Goal: Task Accomplishment & Management: Use online tool/utility

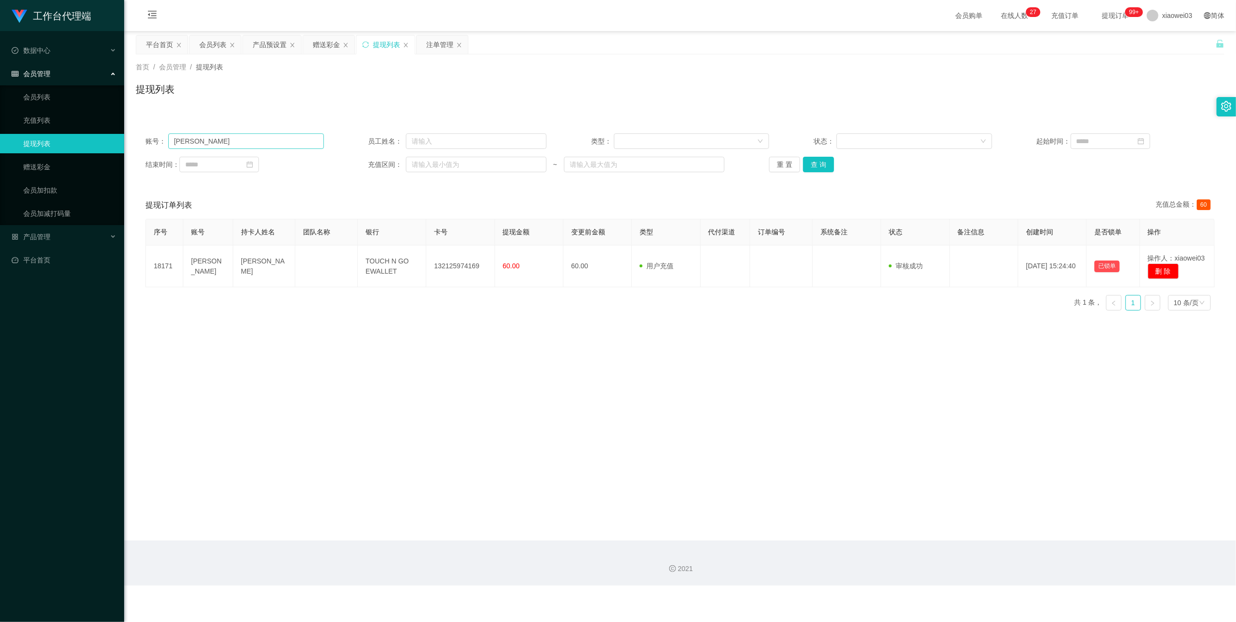
click at [220, 146] on input "[PERSON_NAME]" at bounding box center [246, 141] width 156 height 16
drag, startPoint x: 813, startPoint y: 163, endPoint x: 808, endPoint y: 167, distance: 6.9
click at [814, 163] on button "查 询" at bounding box center [818, 165] width 31 height 16
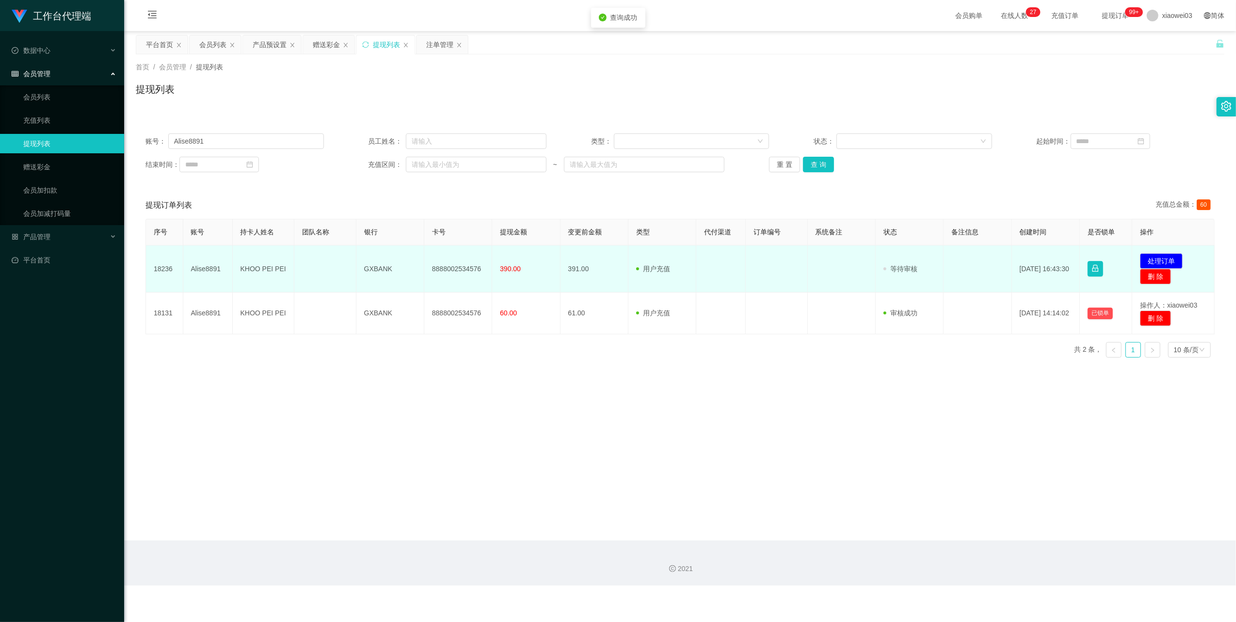
click at [474, 268] on td "8888002534576" at bounding box center [458, 268] width 68 height 47
drag, startPoint x: 480, startPoint y: 268, endPoint x: 425, endPoint y: 265, distance: 54.4
click at [425, 265] on td "8888002534576" at bounding box center [458, 268] width 68 height 47
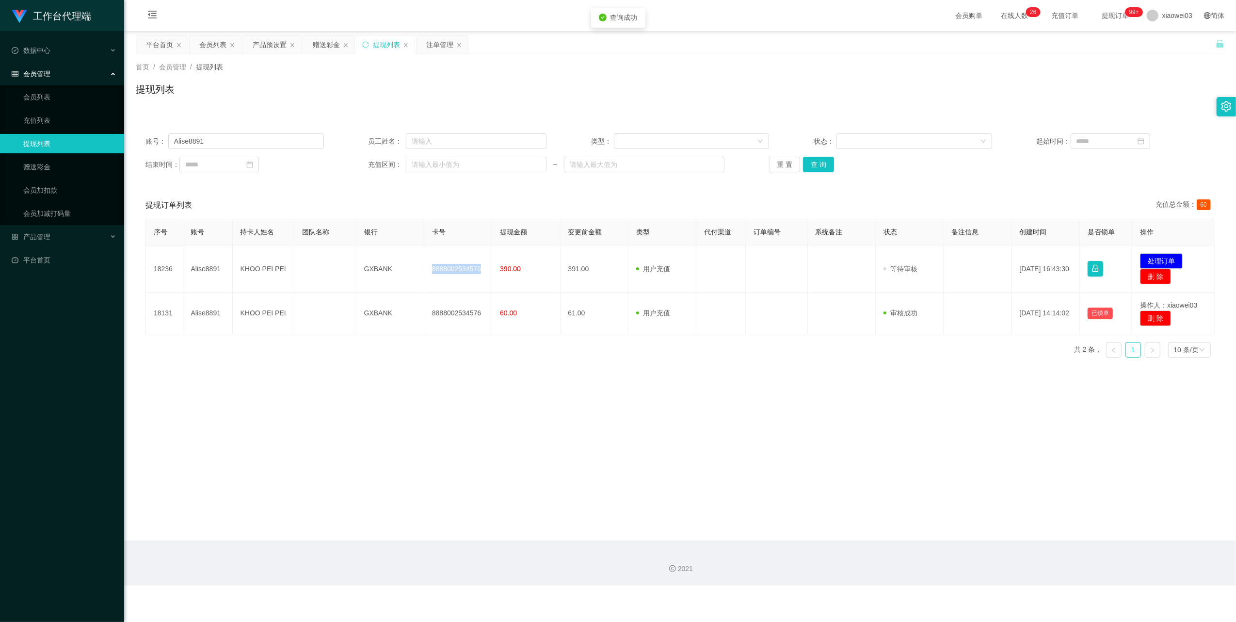
copy td "8888002534576"
click at [1145, 257] on button "处理订单" at bounding box center [1161, 261] width 43 height 16
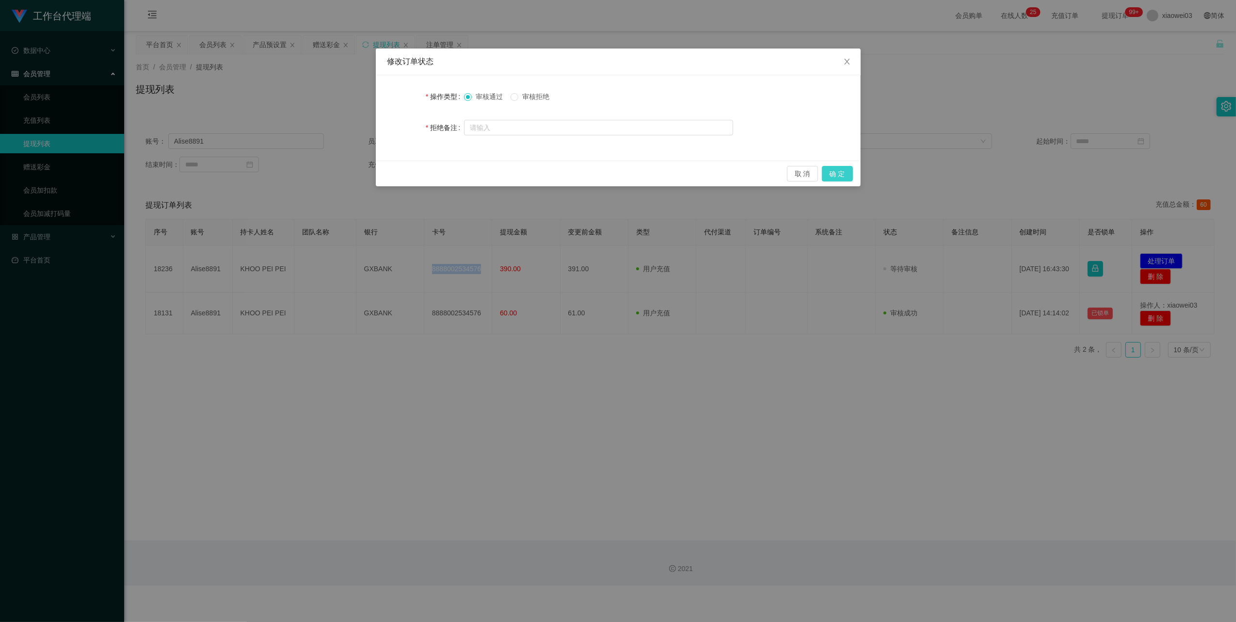
click at [833, 174] on button "确 定" at bounding box center [837, 174] width 31 height 16
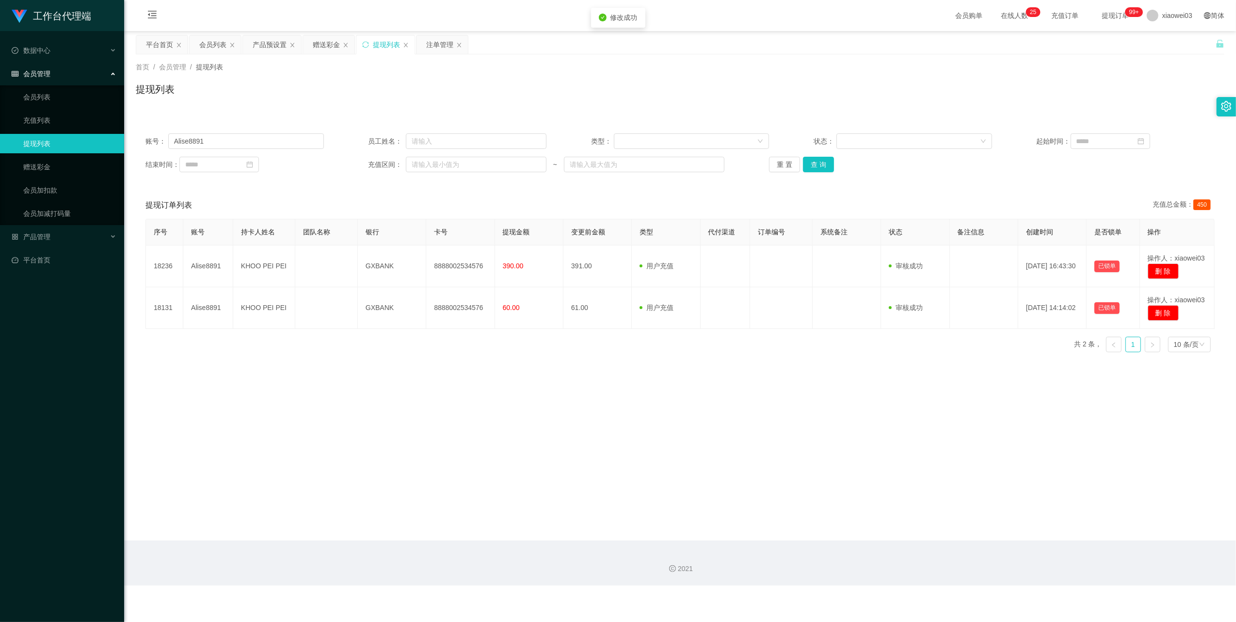
click at [775, 397] on main "关闭左侧 关闭右侧 关闭其它 刷新页面 平台首页 会员列表 产品预设置 赠送彩金 提现列表 注单管理 首页 / 会员管理 / 提现列表 / 提现列表 账号： …" at bounding box center [680, 285] width 1112 height 509
click at [272, 135] on input "Alise8891" at bounding box center [246, 141] width 156 height 16
type input "v"
click at [237, 128] on div "账号： 员工姓名： 类型： 状态： 起始时间： 结束时间： 充值区间： ~ 重 置 查 询" at bounding box center [680, 153] width 1089 height 58
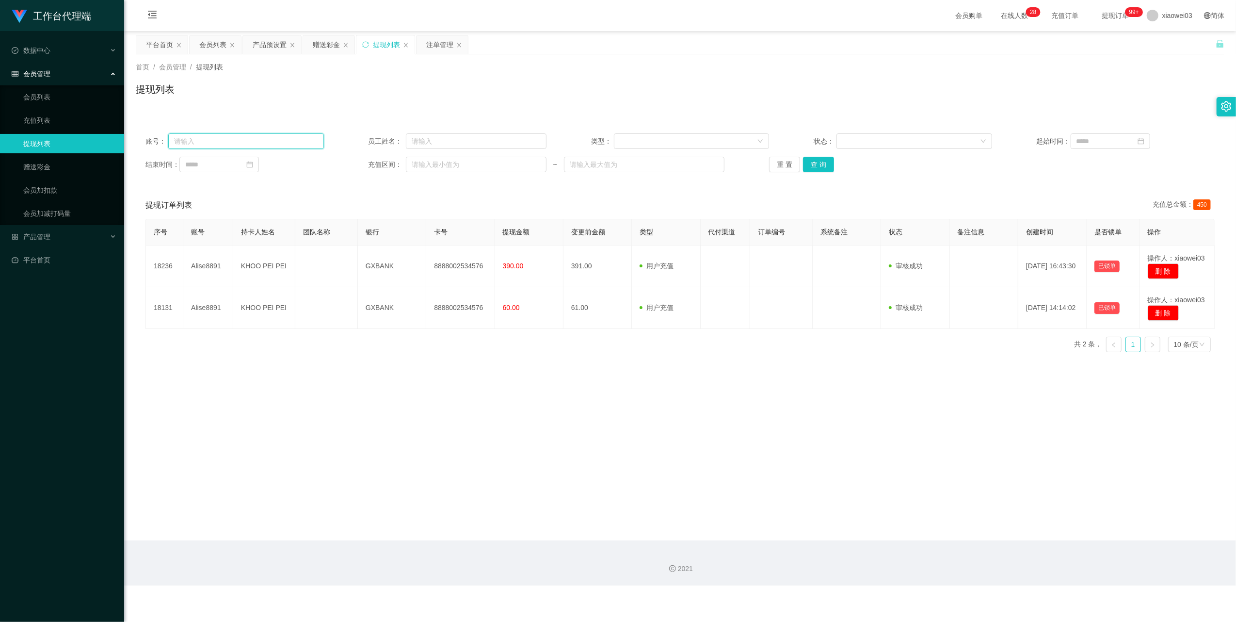
click at [235, 136] on input "text" at bounding box center [246, 141] width 156 height 16
paste input "[PERSON_NAME]"
click at [818, 160] on button "查 询" at bounding box center [818, 165] width 31 height 16
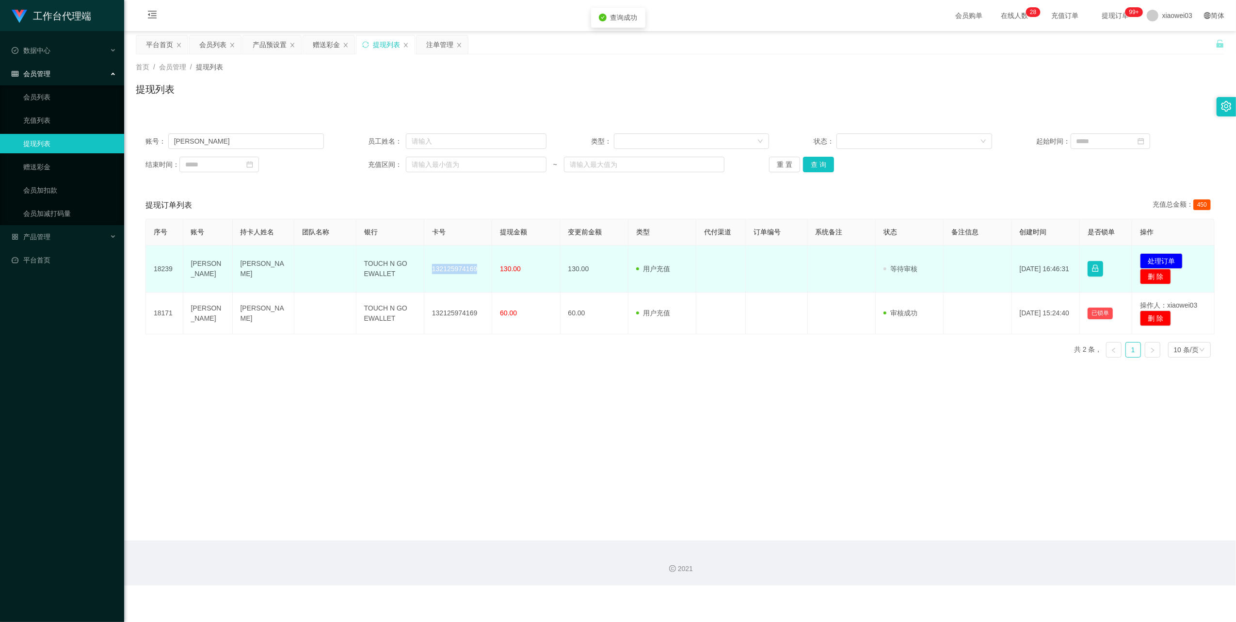
drag, startPoint x: 475, startPoint y: 270, endPoint x: 426, endPoint y: 274, distance: 49.7
click at [426, 274] on td "132125974169" at bounding box center [458, 268] width 68 height 47
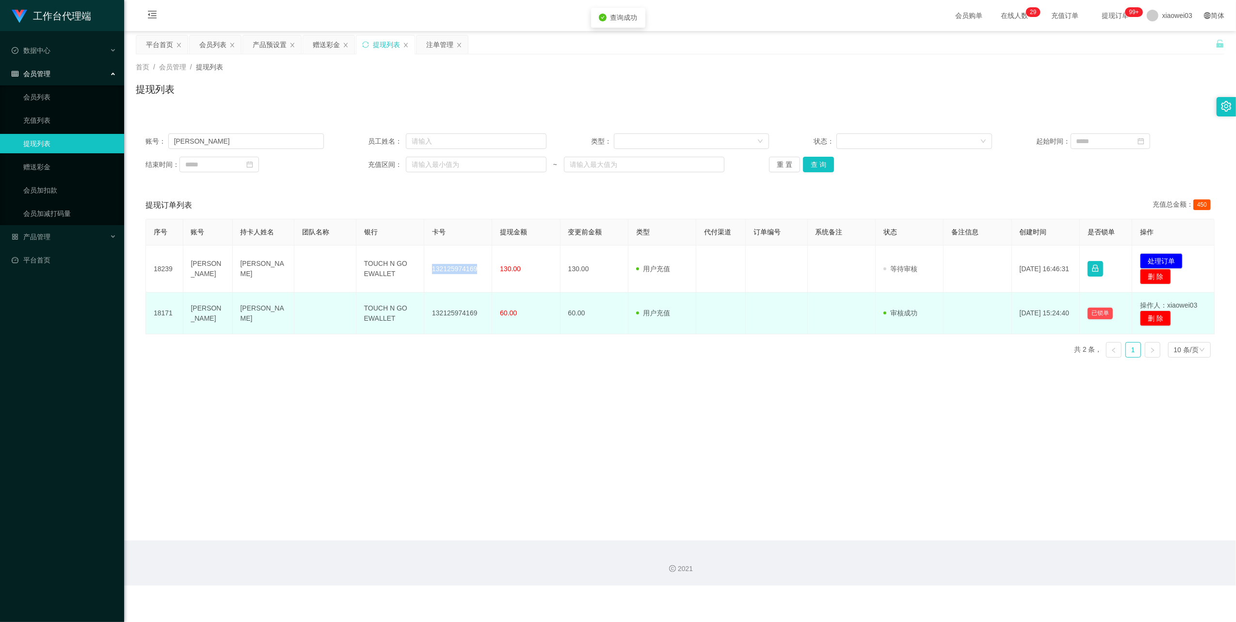
copy td "132125974169"
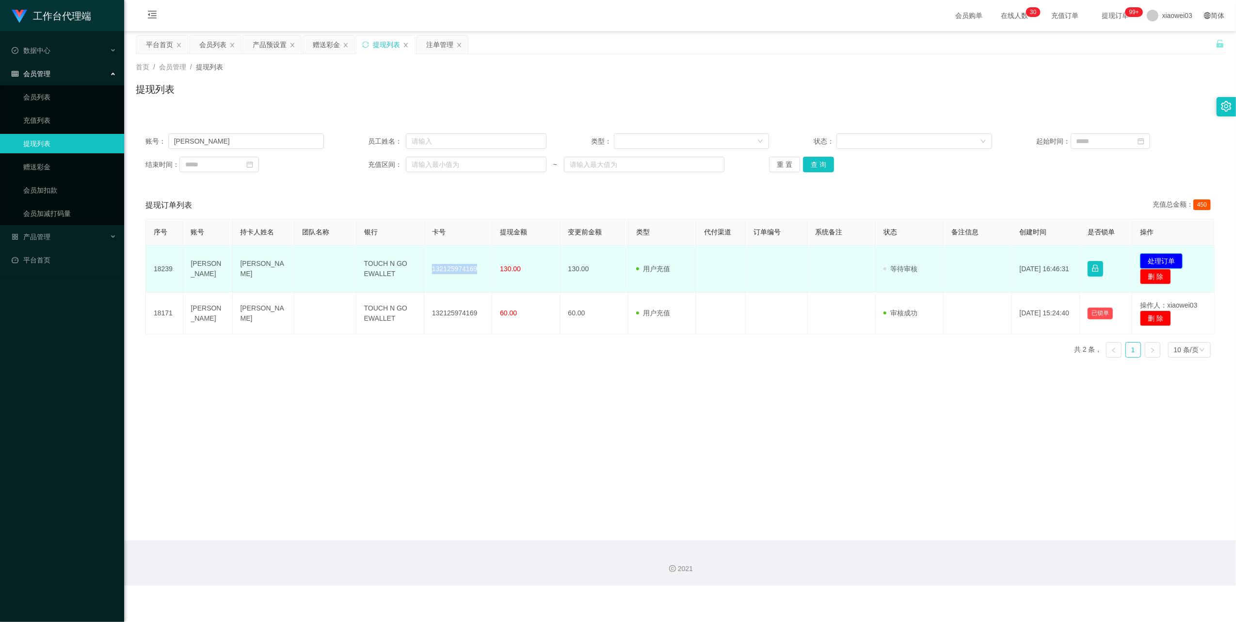
click at [1174, 253] on button "处理订单" at bounding box center [1161, 261] width 43 height 16
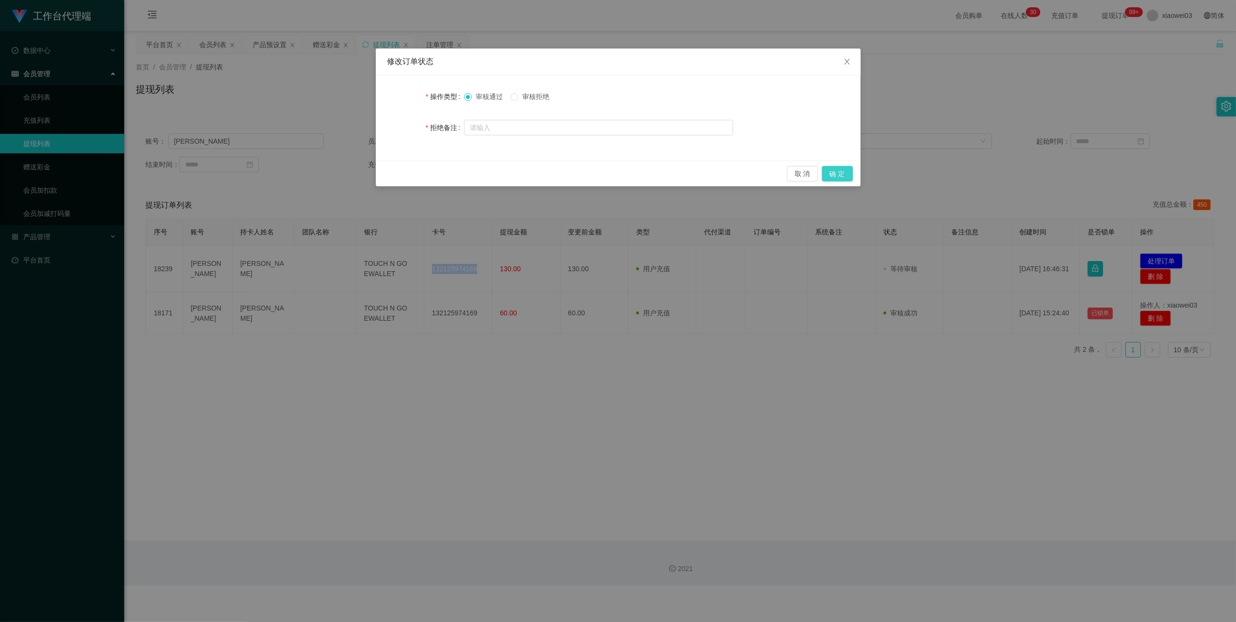
click at [844, 177] on button "确 定" at bounding box center [837, 174] width 31 height 16
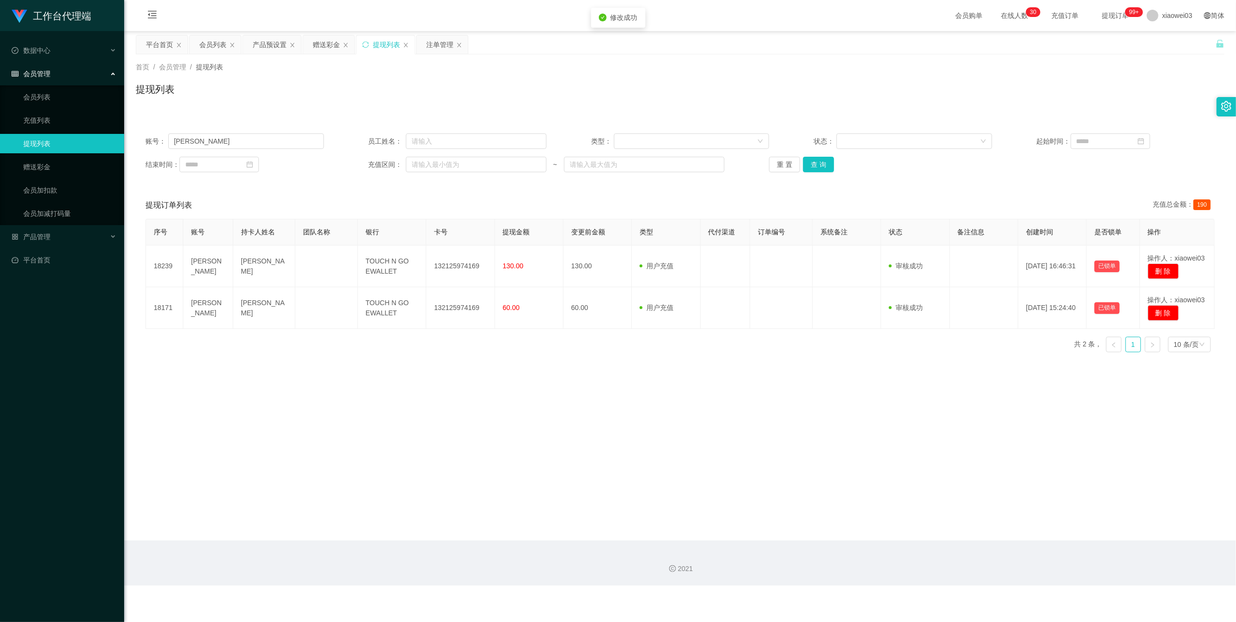
click at [789, 466] on div "修改订单状态 操作类型 审核通过 审核拒绝 拒绝备注 取 消 确 定" at bounding box center [618, 311] width 1236 height 622
click at [237, 146] on input "[PERSON_NAME]" at bounding box center [246, 141] width 156 height 16
paste input "JH2150"
type input "JH2150"
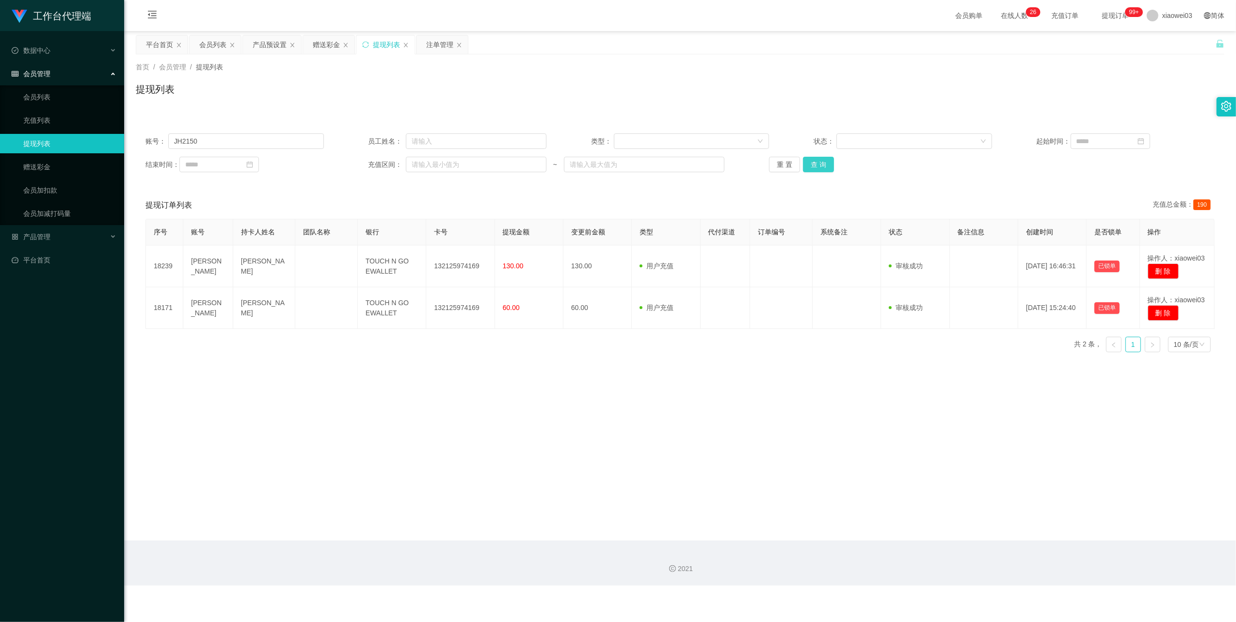
click at [817, 159] on button "查 询" at bounding box center [818, 165] width 31 height 16
click at [617, 364] on div "序号 账号 持卡人姓名 团队名称 银行 卡号 提现金额 变更前金额 类型 代付渠道 订单编号 系统备注 状态 备注信息 创建时间 是否锁单 操作 18242 …" at bounding box center [681, 292] width 1070 height 146
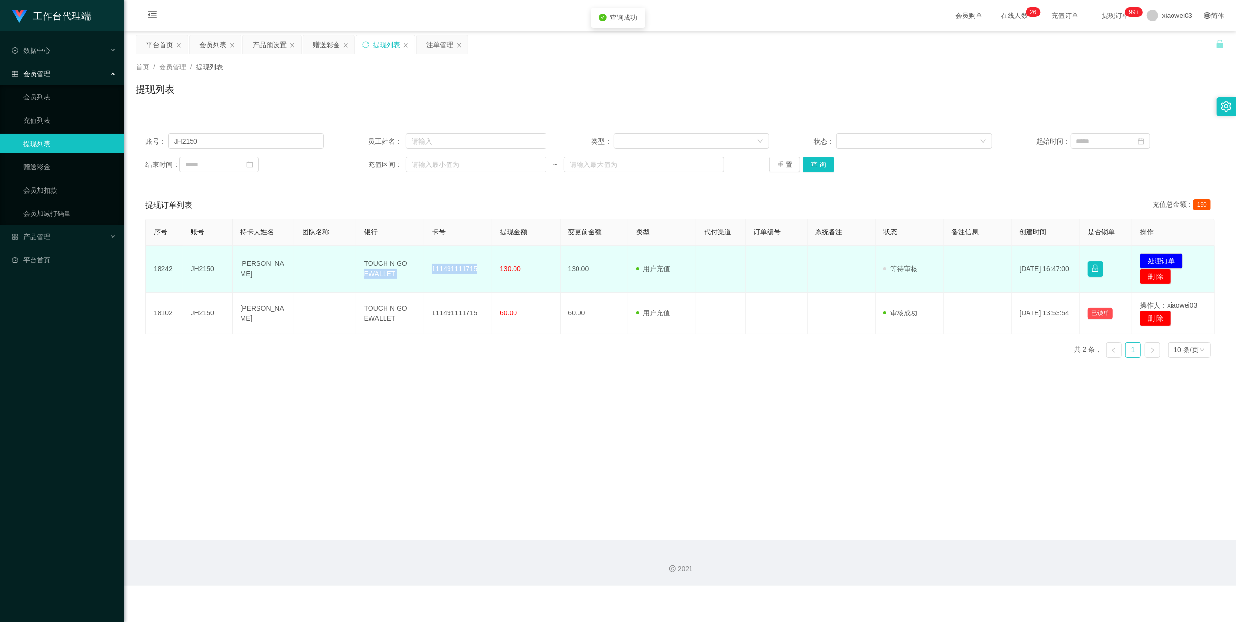
drag, startPoint x: 476, startPoint y: 269, endPoint x: 422, endPoint y: 264, distance: 55.0
click at [422, 264] on tr "18242 JH2150 [PERSON_NAME] TOUCH N GO EWALLET 111491111715 130.00 130.00 用户充值 人…" at bounding box center [680, 268] width 1069 height 47
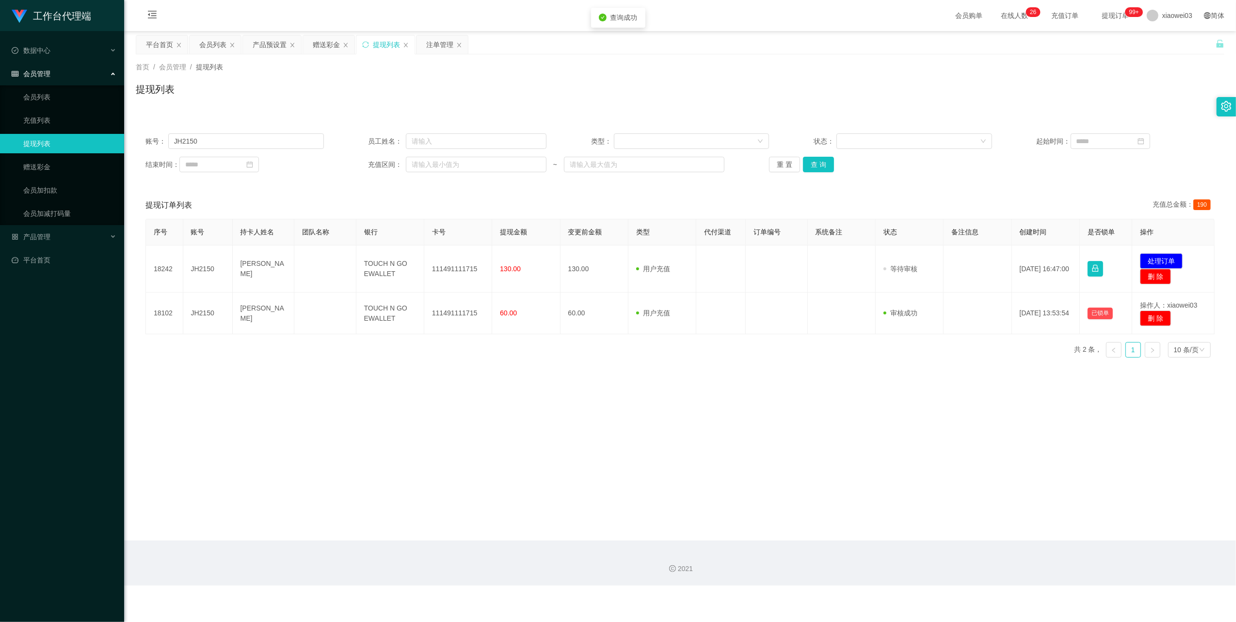
click at [486, 381] on main "关闭左侧 关闭右侧 关闭其它 刷新页面 平台首页 会员列表 产品预设置 赠送彩金 提现列表 注单管理 首页 / 会员管理 / 提现列表 / 提现列表 账号： …" at bounding box center [680, 285] width 1112 height 509
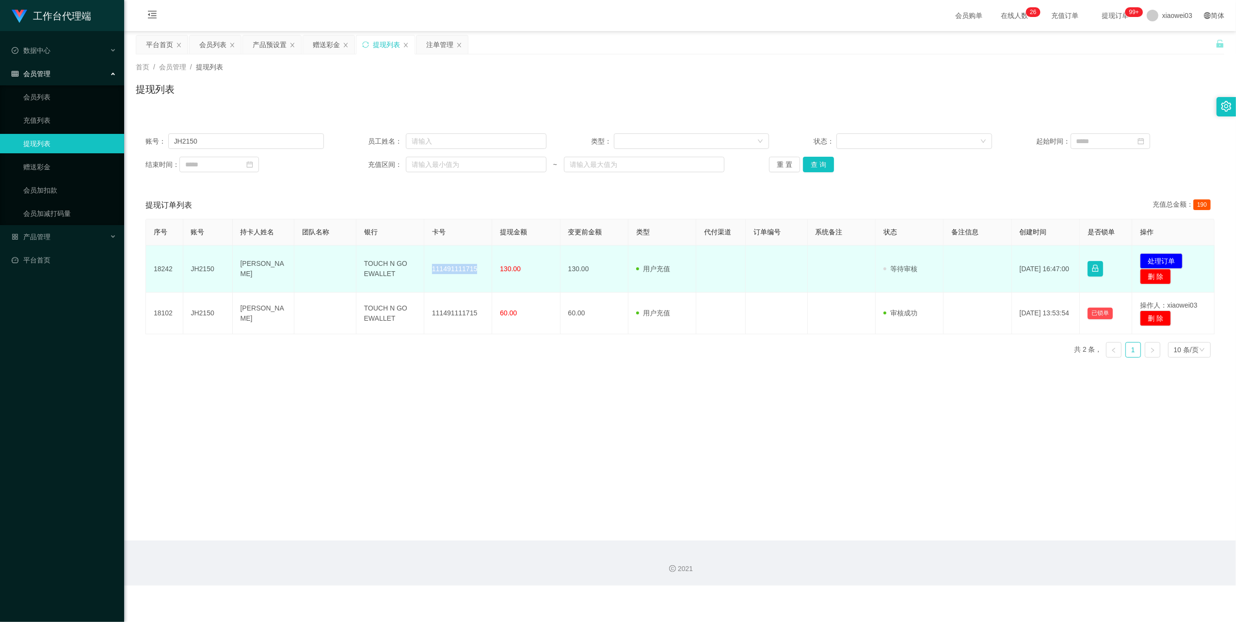
drag, startPoint x: 464, startPoint y: 269, endPoint x: 429, endPoint y: 270, distance: 34.5
click at [429, 270] on td "111491111715" at bounding box center [458, 268] width 68 height 47
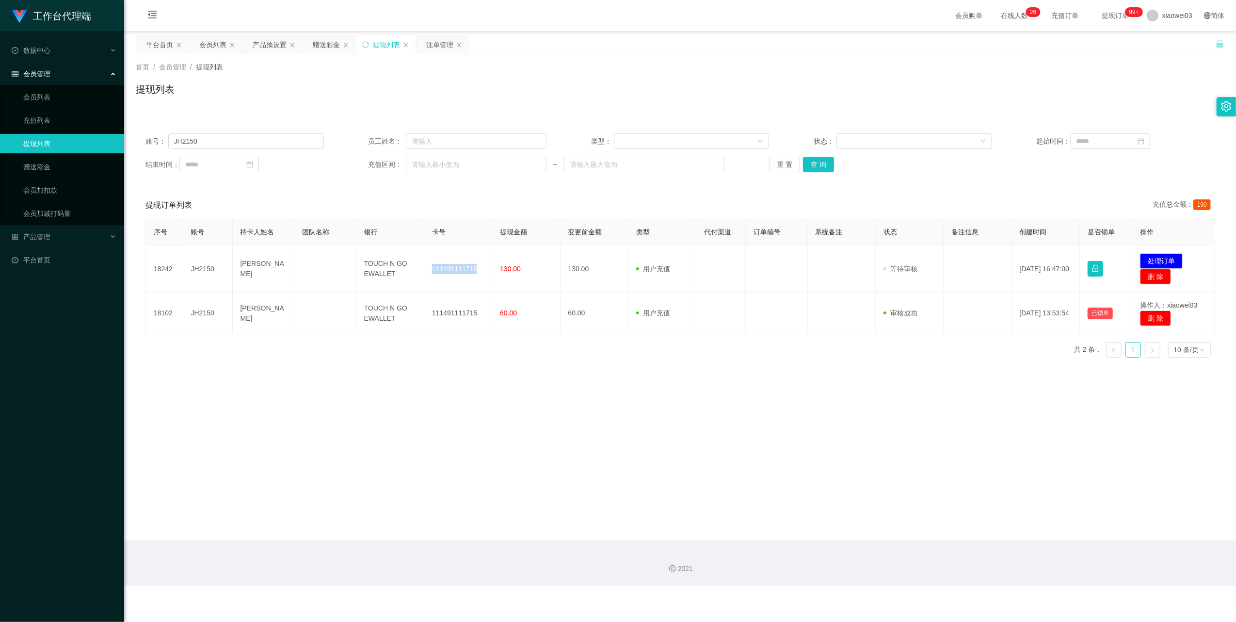
copy td "111491111715"
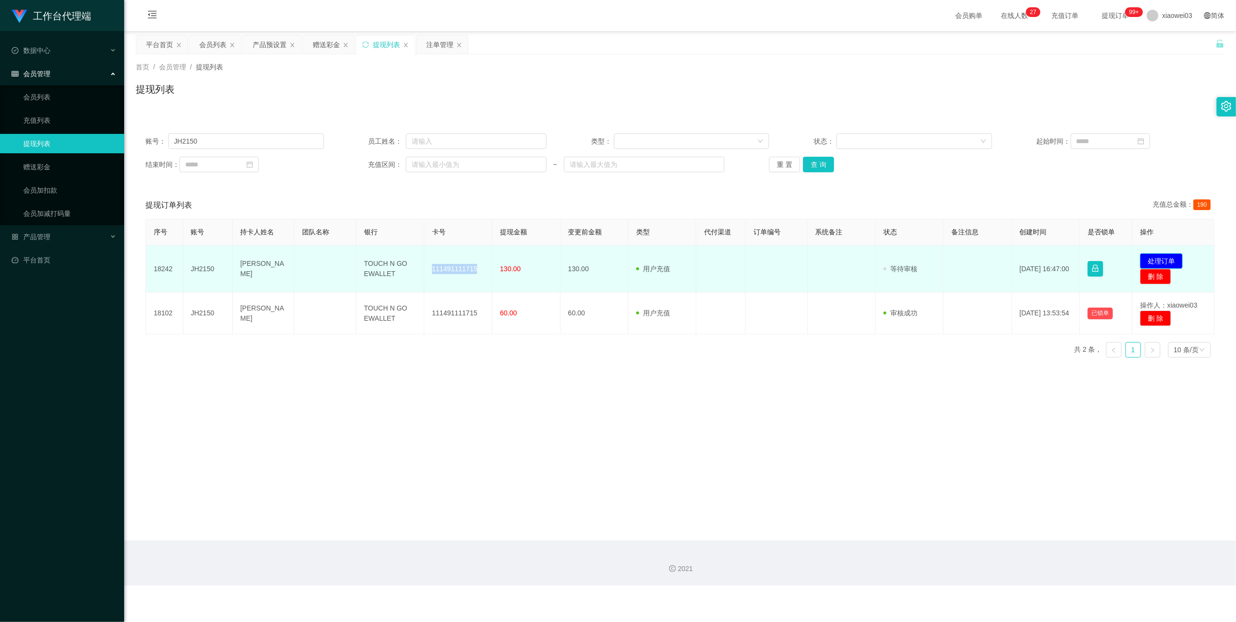
click at [1157, 256] on button "处理订单" at bounding box center [1161, 261] width 43 height 16
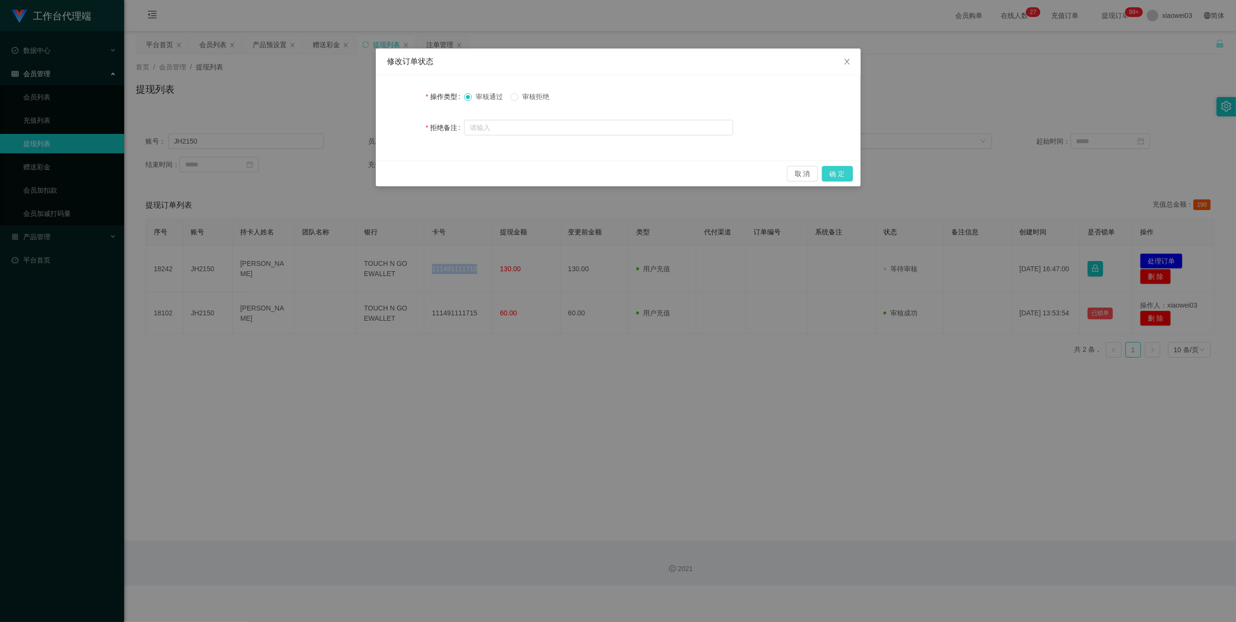
click at [837, 179] on button "确 定" at bounding box center [837, 174] width 31 height 16
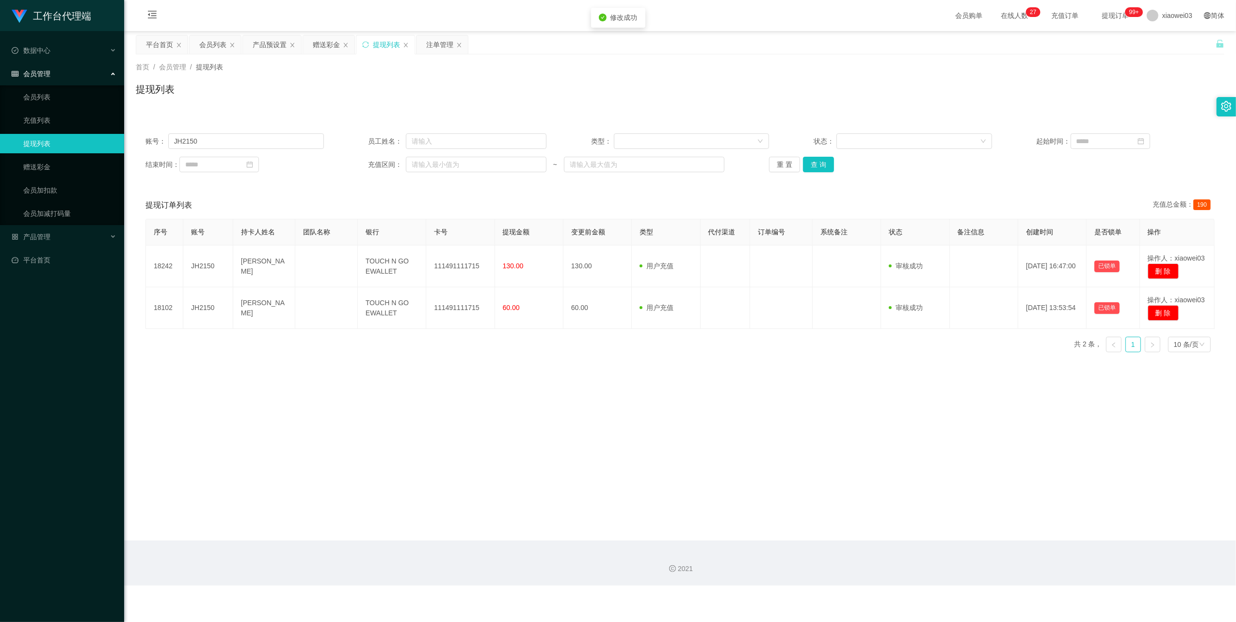
click at [697, 441] on main "关闭左侧 关闭右侧 关闭其它 刷新页面 平台首页 会员列表 产品预设置 赠送彩金 提现列表 注单管理 首页 / 会员管理 / 提现列表 / 提现列表 账号： …" at bounding box center [680, 285] width 1112 height 509
click at [778, 172] on button "重 置" at bounding box center [784, 165] width 31 height 16
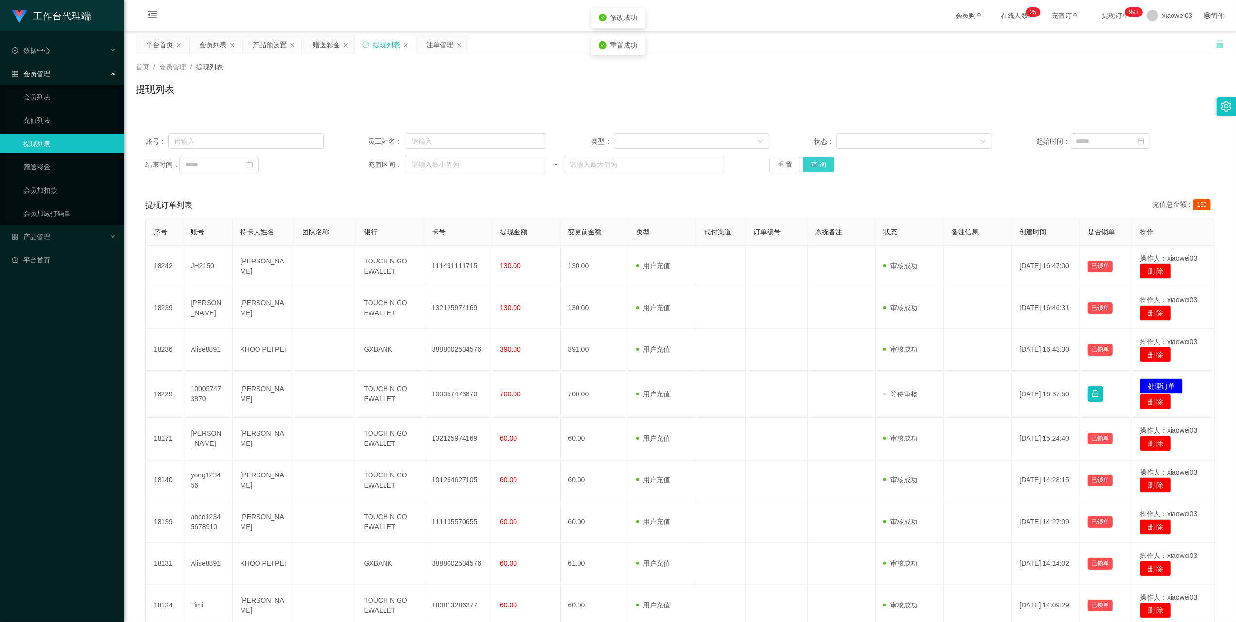
click at [816, 165] on button "查 询" at bounding box center [818, 165] width 31 height 16
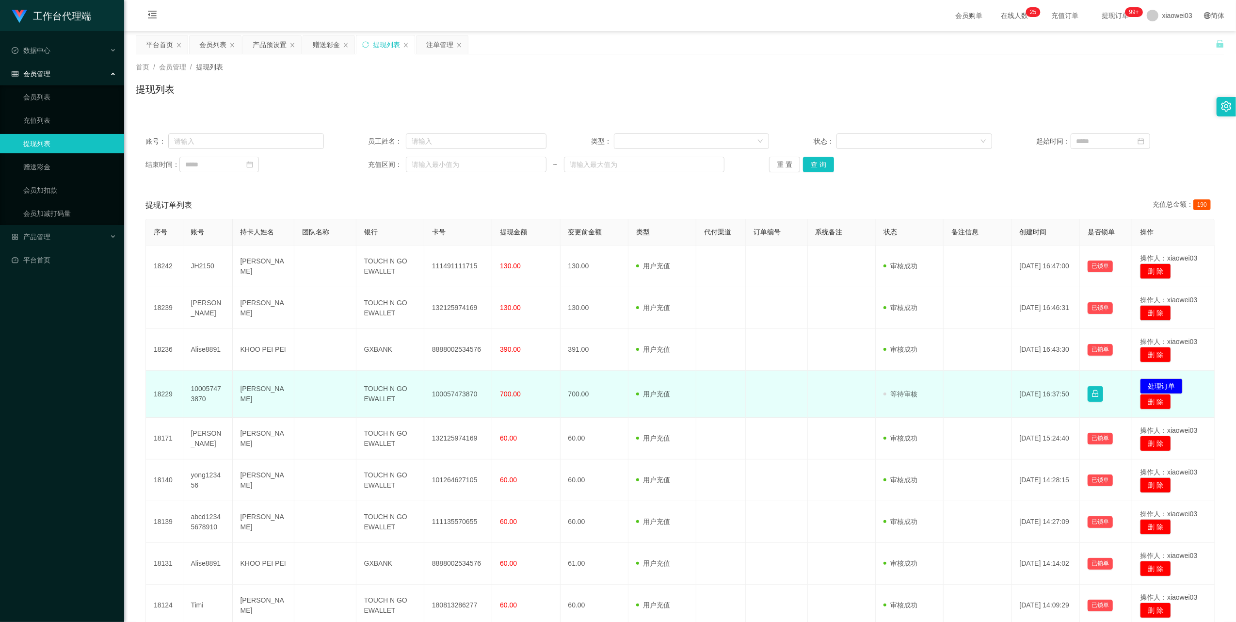
drag, startPoint x: 260, startPoint y: 400, endPoint x: 243, endPoint y: 385, distance: 22.3
click at [243, 385] on td "[PERSON_NAME]" at bounding box center [264, 394] width 62 height 47
drag, startPoint x: 243, startPoint y: 385, endPoint x: 268, endPoint y: 409, distance: 34.3
click at [268, 410] on td "[PERSON_NAME]" at bounding box center [264, 394] width 62 height 47
drag, startPoint x: 263, startPoint y: 406, endPoint x: 237, endPoint y: 385, distance: 33.1
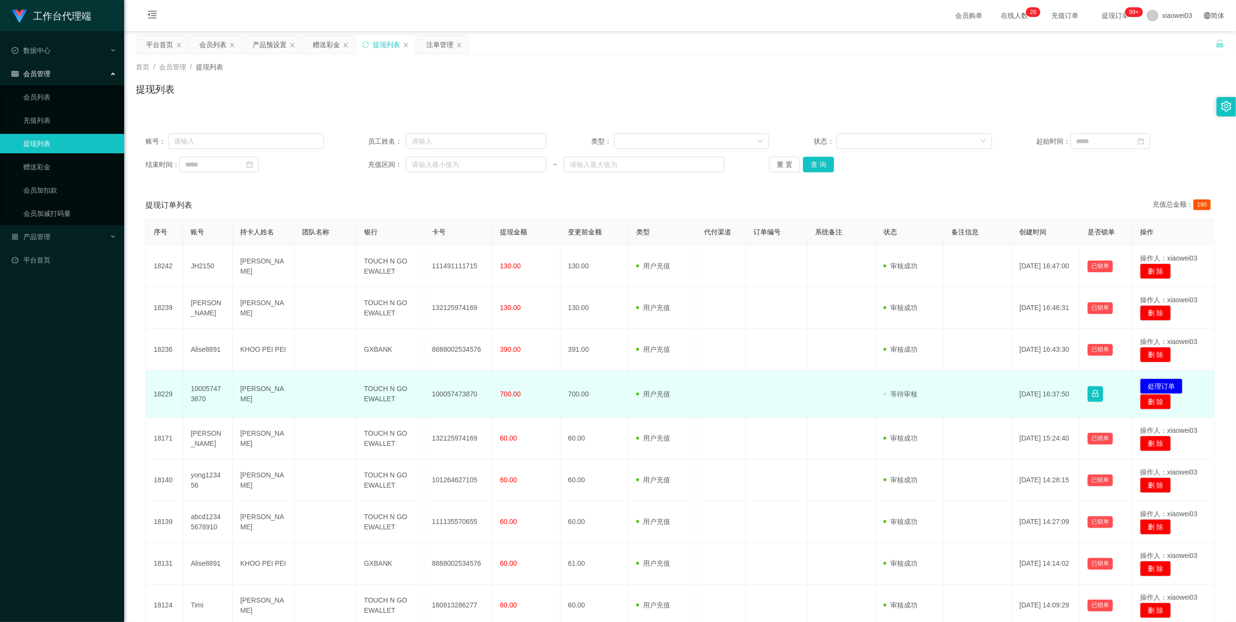
click at [237, 385] on td "[PERSON_NAME]" at bounding box center [264, 394] width 62 height 47
click at [808, 393] on td at bounding box center [842, 394] width 68 height 47
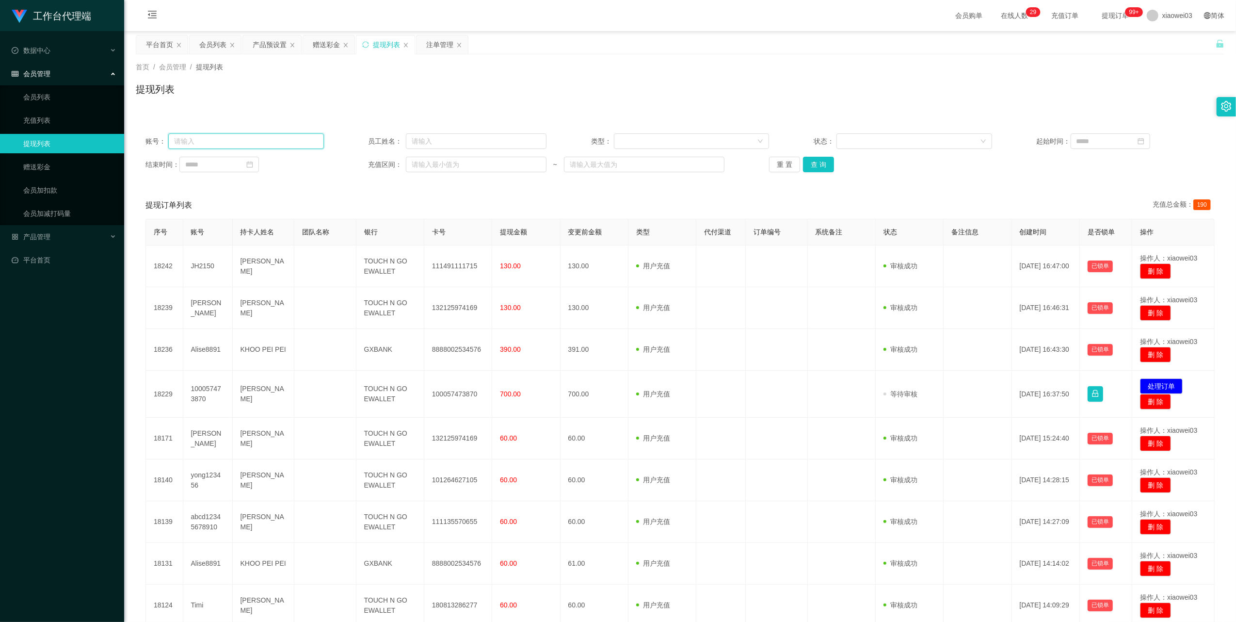
click at [259, 140] on input "text" at bounding box center [246, 141] width 156 height 16
click at [271, 148] on input "text" at bounding box center [246, 141] width 156 height 16
paste input "JH2150"
click at [823, 168] on button "查 询" at bounding box center [818, 165] width 31 height 16
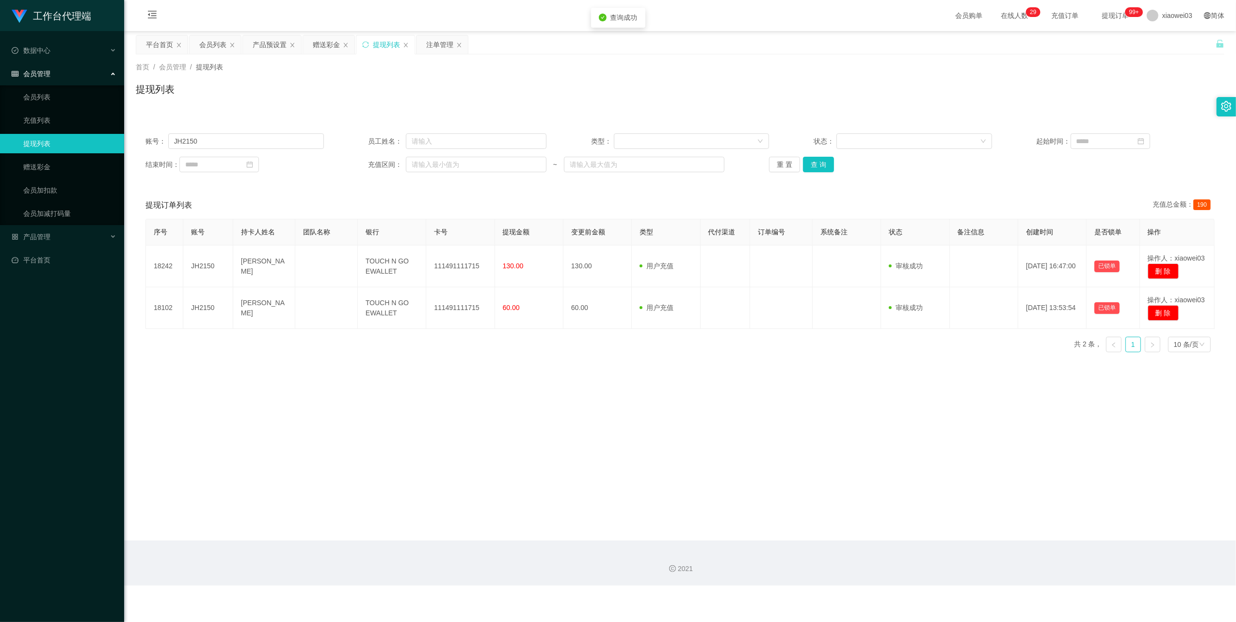
drag, startPoint x: 1045, startPoint y: 178, endPoint x: 1134, endPoint y: 92, distance: 124.2
click at [1047, 178] on div "账号： JH2150 员工姓名： 类型： 状态： 起始时间： 结束时间： 充值区间： ~ 重 置 查 询" at bounding box center [680, 153] width 1089 height 58
click at [257, 152] on div "账号： JH2150 员工姓名： 类型： 状态： 起始时间： 结束时间： 充值区间： ~ 重 置 查 询" at bounding box center [680, 153] width 1089 height 58
click at [255, 141] on input "JH2150" at bounding box center [246, 141] width 156 height 16
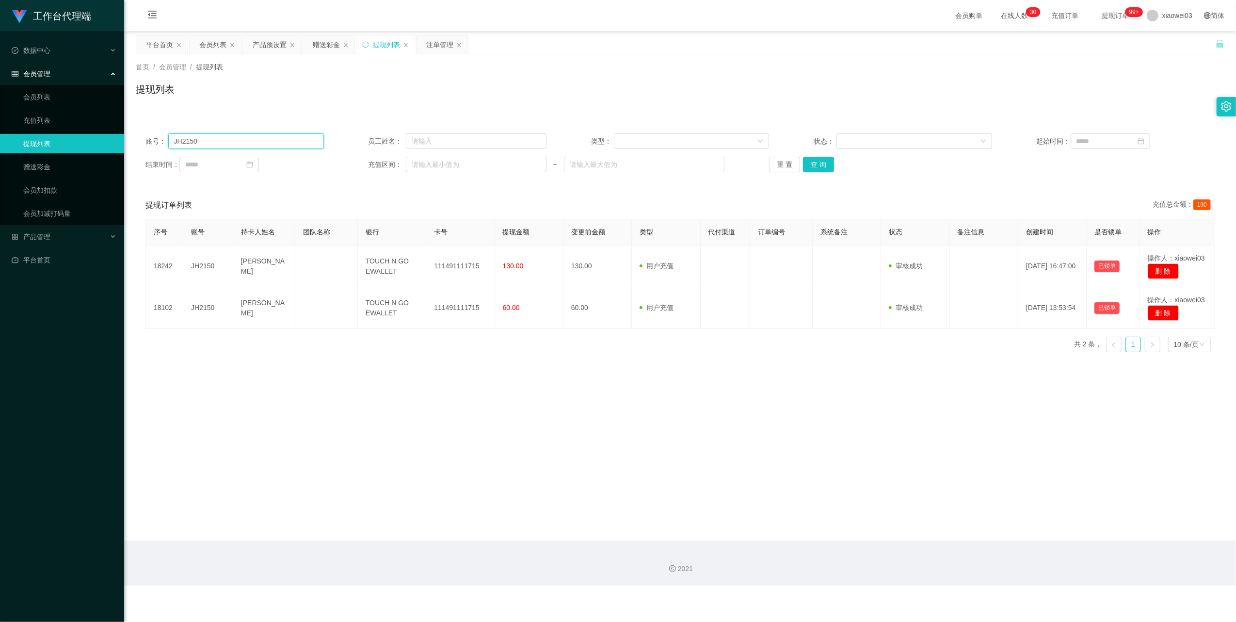
paste input "CJF7272"
click at [821, 168] on button "查 询" at bounding box center [818, 165] width 31 height 16
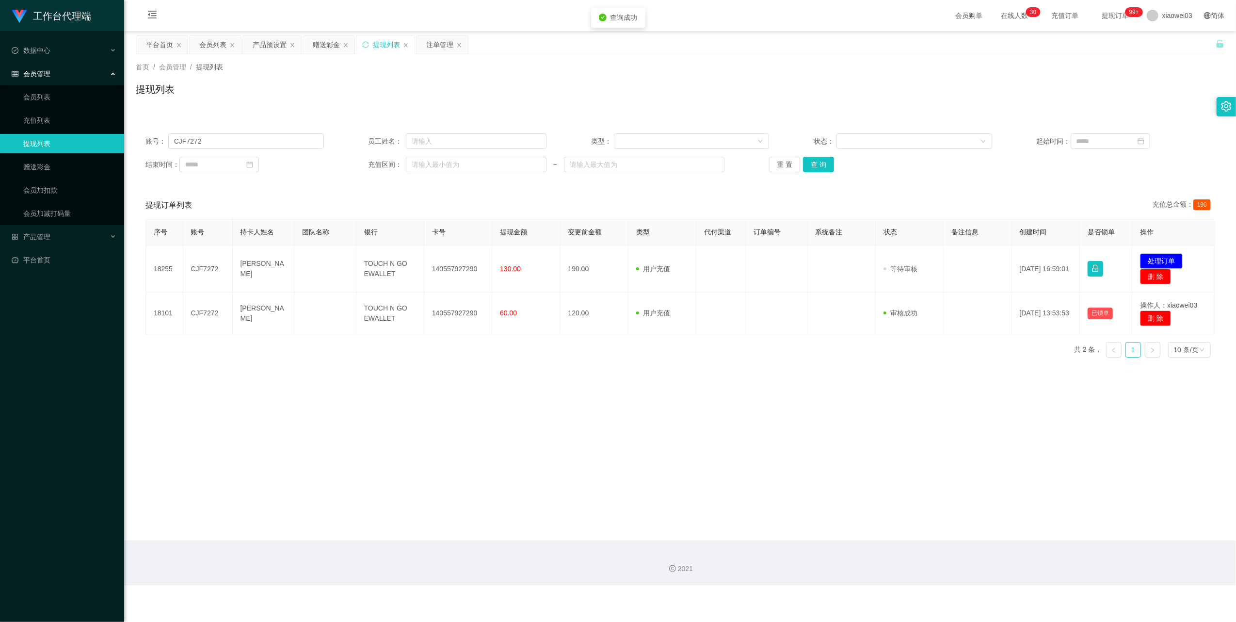
click at [616, 440] on main "关闭左侧 关闭右侧 关闭其它 刷新页面 平台首页 会员列表 产品预设置 赠送彩金 提现列表 注单管理 首页 / 会员管理 / 提现列表 / 提现列表 账号： …" at bounding box center [680, 285] width 1112 height 509
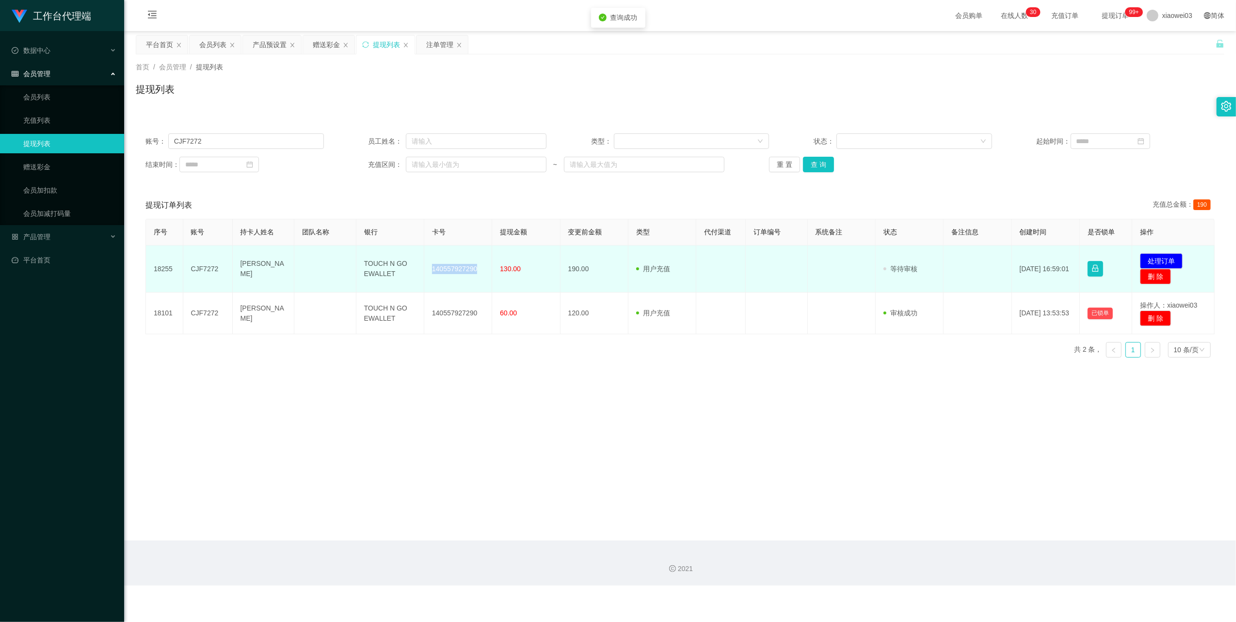
drag, startPoint x: 473, startPoint y: 269, endPoint x: 423, endPoint y: 263, distance: 50.3
click at [424, 263] on td "140557927290" at bounding box center [458, 268] width 68 height 47
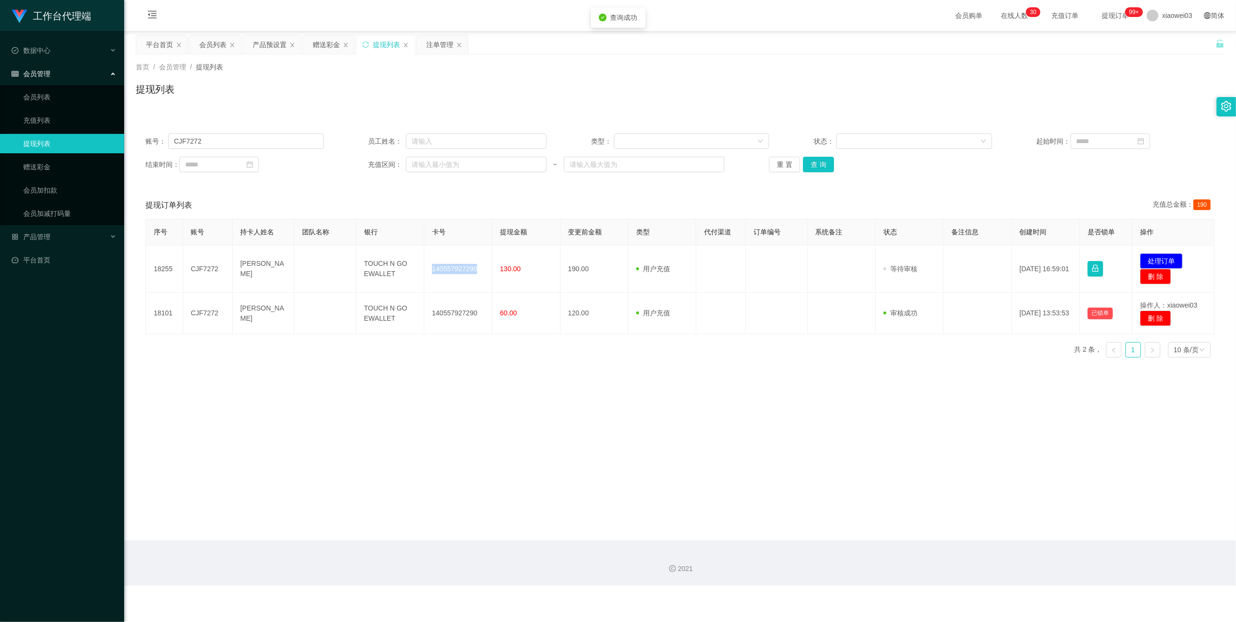
copy td "140557927290"
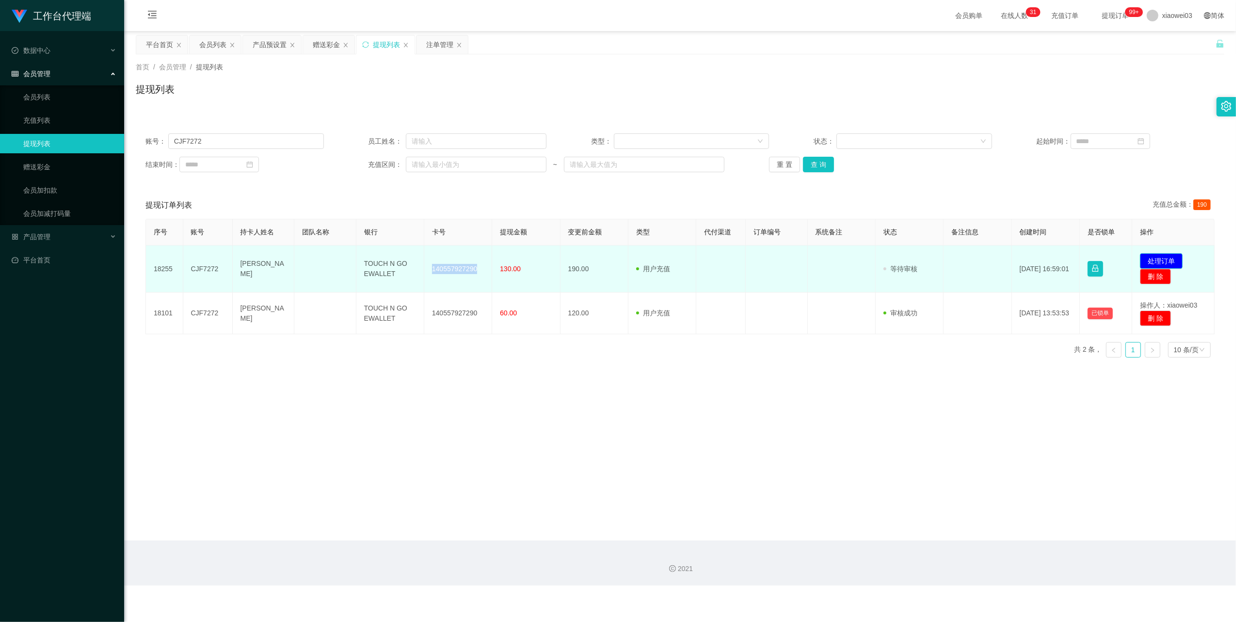
click at [1171, 259] on button "处理订单" at bounding box center [1161, 261] width 43 height 16
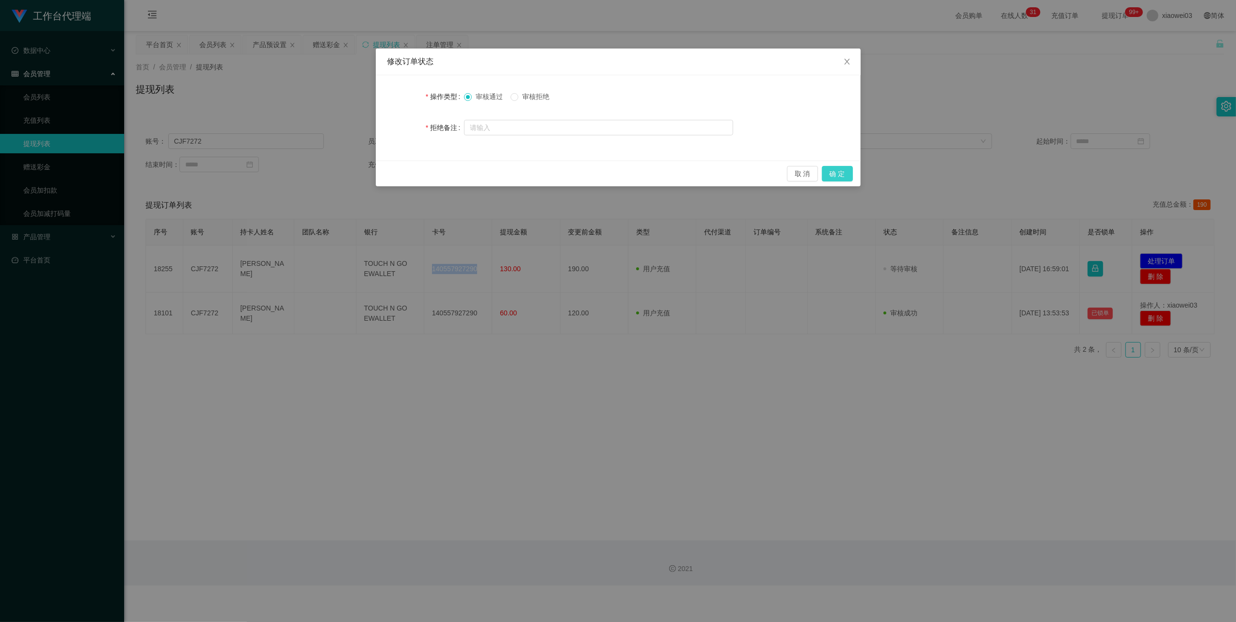
drag, startPoint x: 845, startPoint y: 171, endPoint x: 804, endPoint y: 186, distance: 43.4
click at [845, 171] on button "确 定" at bounding box center [837, 174] width 31 height 16
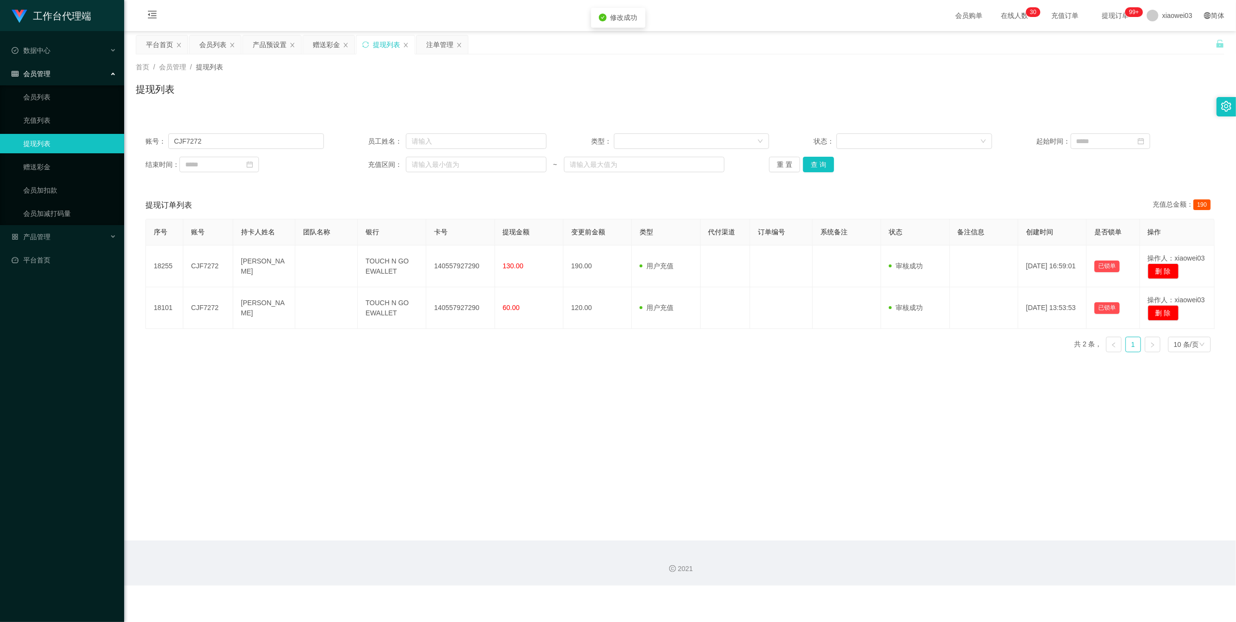
click at [633, 482] on main "关闭左侧 关闭右侧 关闭其它 刷新页面 平台首页 会员列表 产品预设置 赠送彩金 提现列表 注单管理 首页 / 会员管理 / 提现列表 / 提现列表 账号： …" at bounding box center [680, 285] width 1112 height 509
click at [231, 132] on div "账号： CJF7272 员工姓名： 类型： 状态： 起始时间： 结束时间： 充值区间： ~ 重 置 查 询" at bounding box center [680, 153] width 1089 height 58
click at [251, 142] on input "CJF7272" at bounding box center [246, 141] width 156 height 16
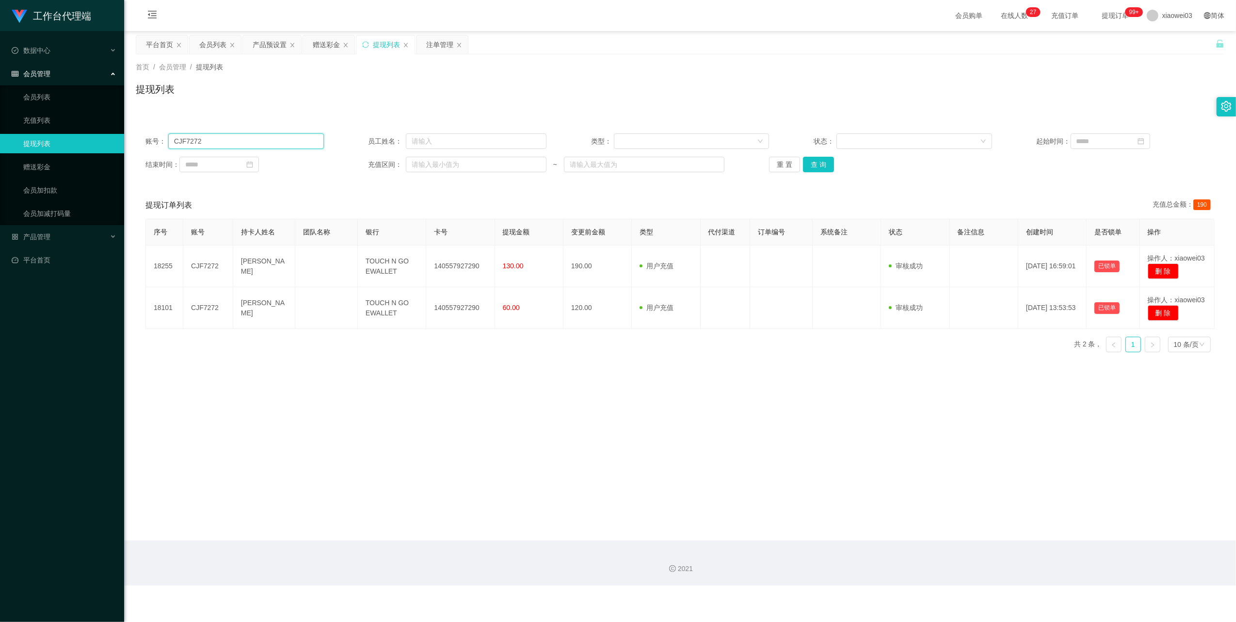
paste input "Timi"
click at [820, 161] on button "查 询" at bounding box center [818, 165] width 31 height 16
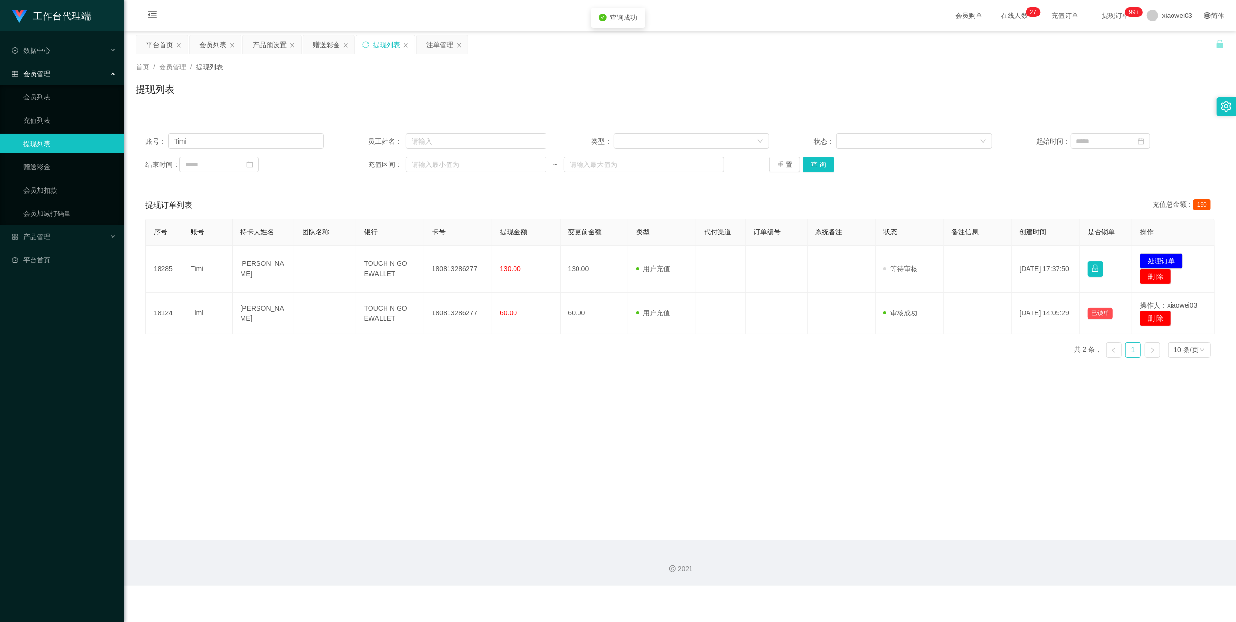
click at [657, 446] on main "关闭左侧 关闭右侧 关闭其它 刷新页面 平台首页 会员列表 产品预设置 赠送彩金 提现列表 注单管理 首页 / 会员管理 / 提现列表 / 提现列表 账号： …" at bounding box center [680, 285] width 1112 height 509
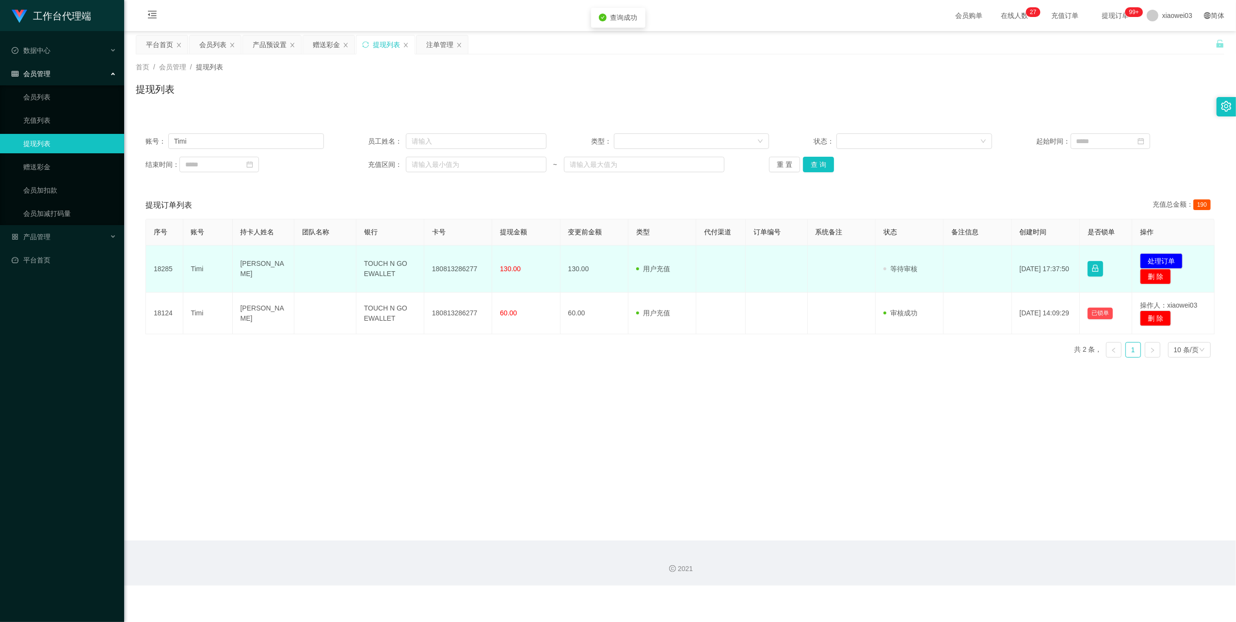
click at [472, 269] on td "180813286277" at bounding box center [458, 268] width 68 height 47
drag, startPoint x: 474, startPoint y: 269, endPoint x: 426, endPoint y: 266, distance: 48.6
click at [426, 266] on td "180813286277" at bounding box center [458, 268] width 68 height 47
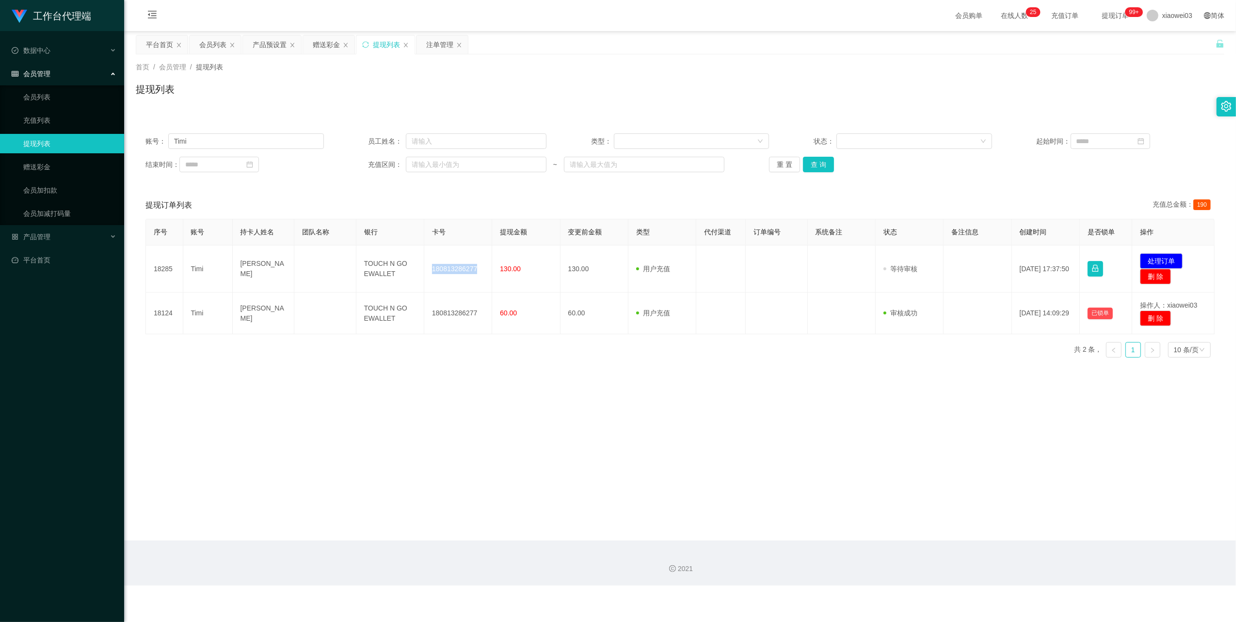
copy td "180813286277"
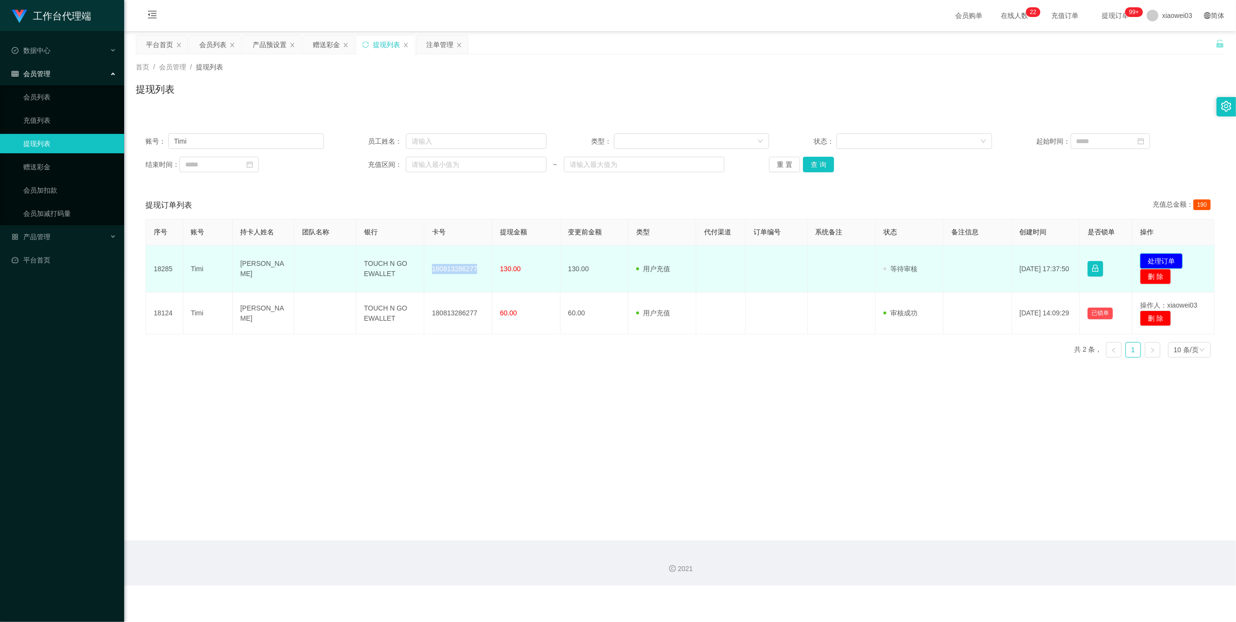
click at [1150, 257] on button "处理订单" at bounding box center [1161, 261] width 43 height 16
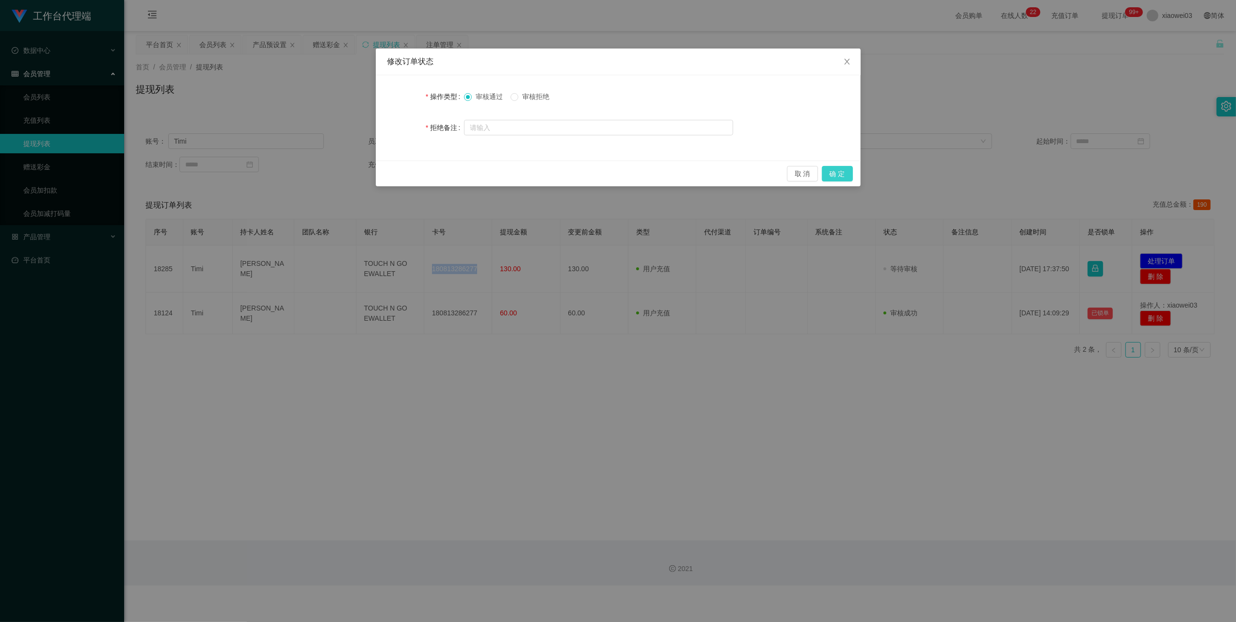
click at [840, 178] on button "确 定" at bounding box center [837, 174] width 31 height 16
click at [742, 559] on div "修改订单状态 操作类型 审核通过 审核拒绝 拒绝备注 取 消 确 定" at bounding box center [618, 311] width 1236 height 622
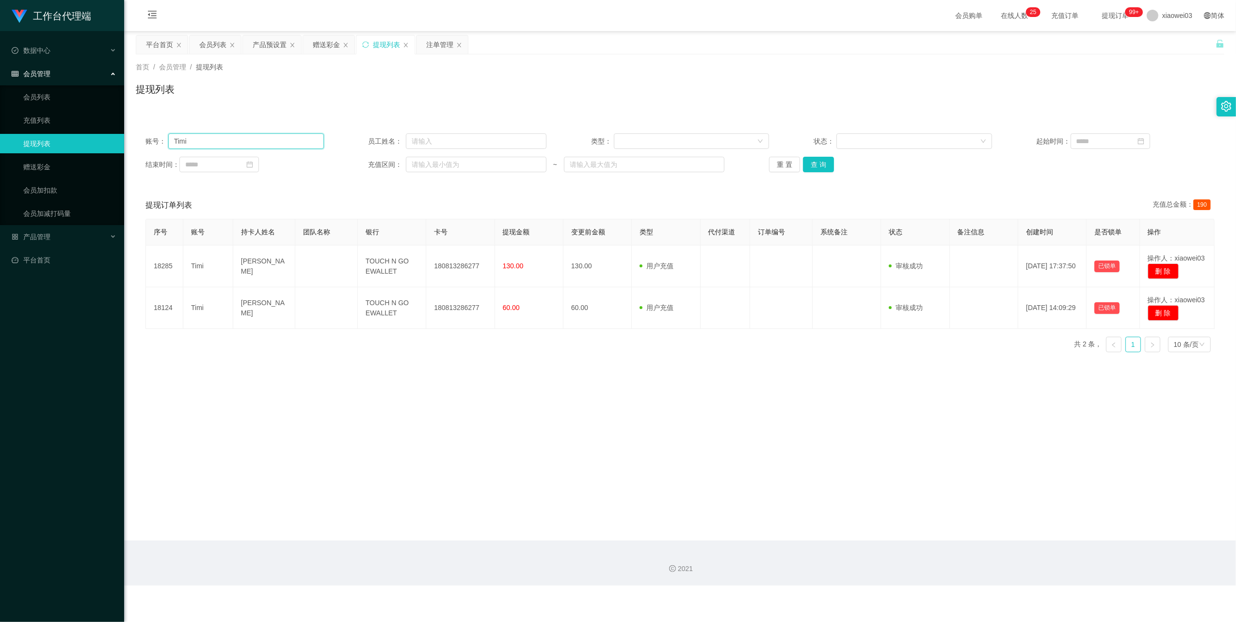
click at [275, 143] on input "Timi" at bounding box center [246, 141] width 156 height 16
paste input "yong123456"
type input "yong123456"
click at [824, 165] on button "查 询" at bounding box center [818, 165] width 31 height 16
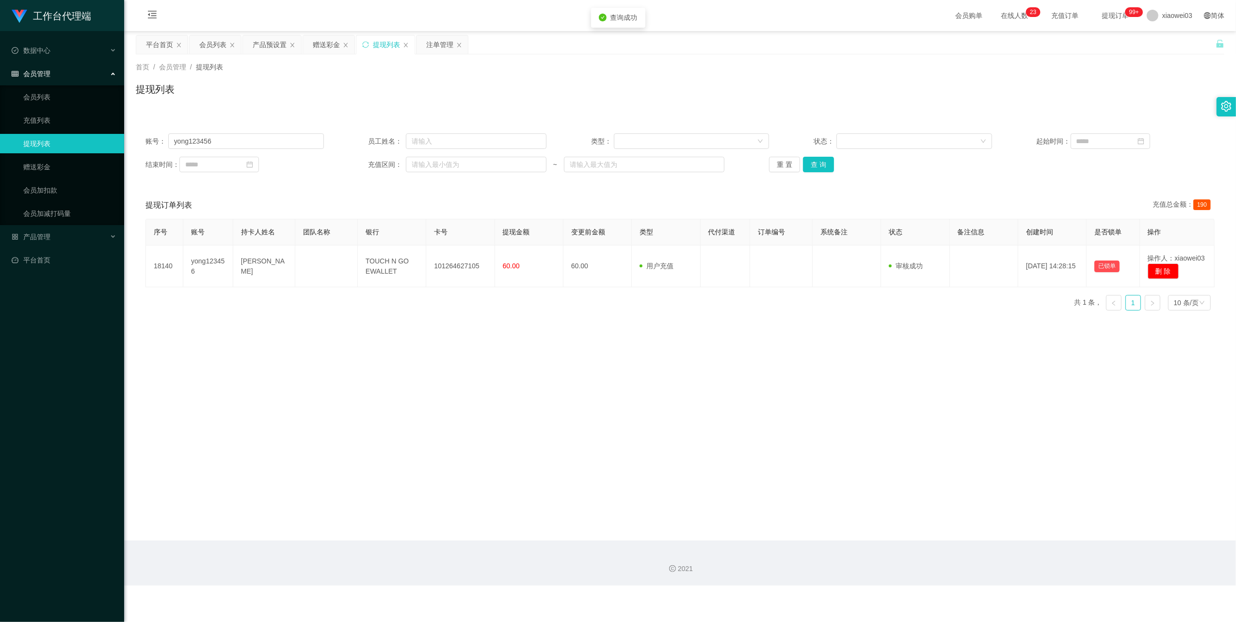
click at [583, 432] on main "关闭左侧 关闭右侧 关闭其它 刷新页面 平台首页 会员列表 产品预设置 赠送彩金 提现列表 注单管理 首页 / 会员管理 / 提现列表 / 提现列表 账号： …" at bounding box center [680, 285] width 1112 height 509
click at [442, 46] on div "注单管理" at bounding box center [439, 44] width 27 height 18
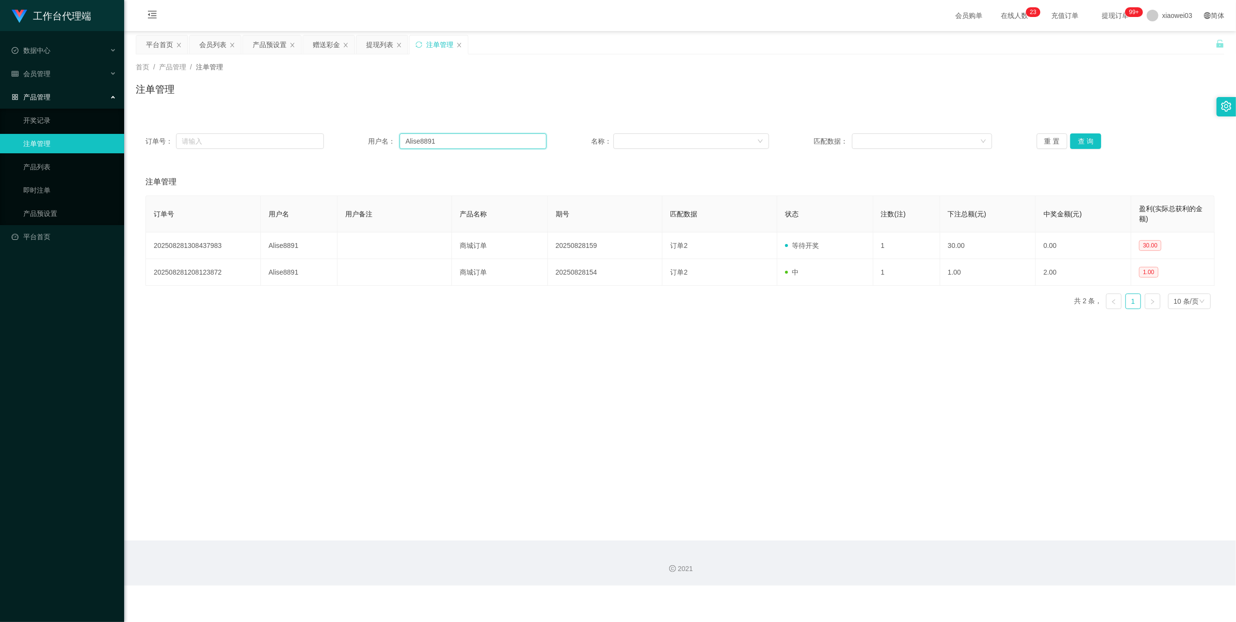
click at [482, 140] on input "Alise8891" at bounding box center [473, 141] width 147 height 16
paste input "yong123456"
type input "yong123456"
drag, startPoint x: 1089, startPoint y: 141, endPoint x: 1078, endPoint y: 144, distance: 11.5
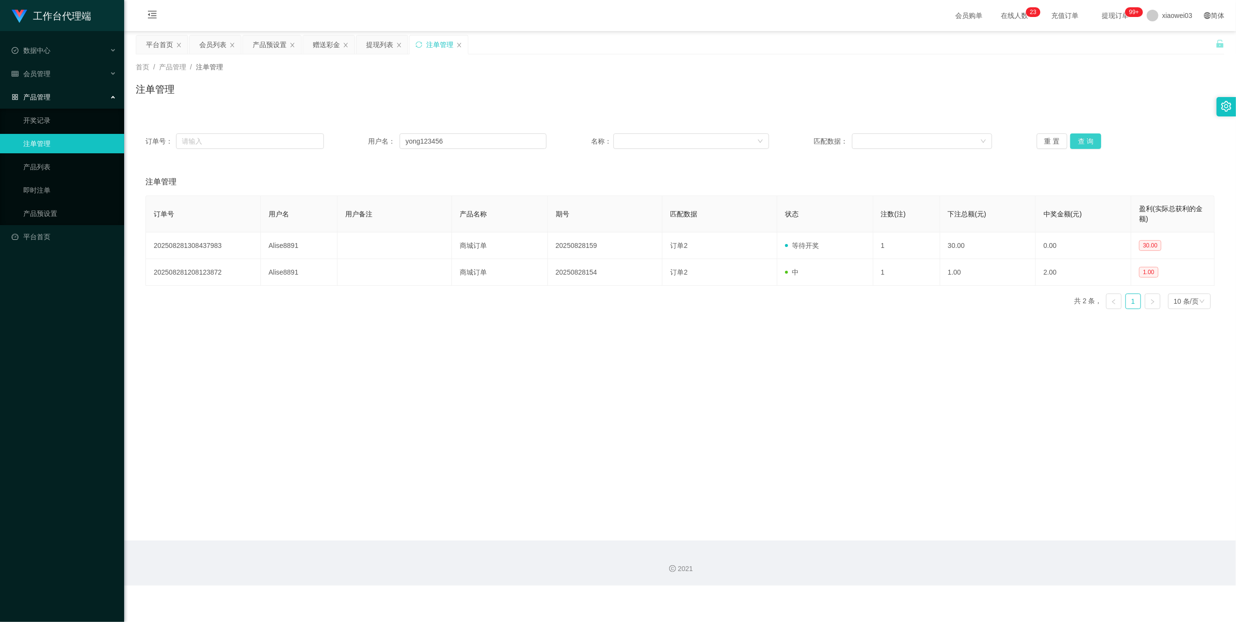
click at [1089, 141] on button "查 询" at bounding box center [1086, 141] width 31 height 16
click at [625, 406] on main "关闭左侧 关闭右侧 关闭其它 刷新页面 平台首页 会员列表 产品预设置 赠送彩金 提现列表 注单管理 首页 / 产品管理 / 注单管理 / 注单管理 订单号：…" at bounding box center [680, 285] width 1112 height 509
